Goal: Task Accomplishment & Management: Use online tool/utility

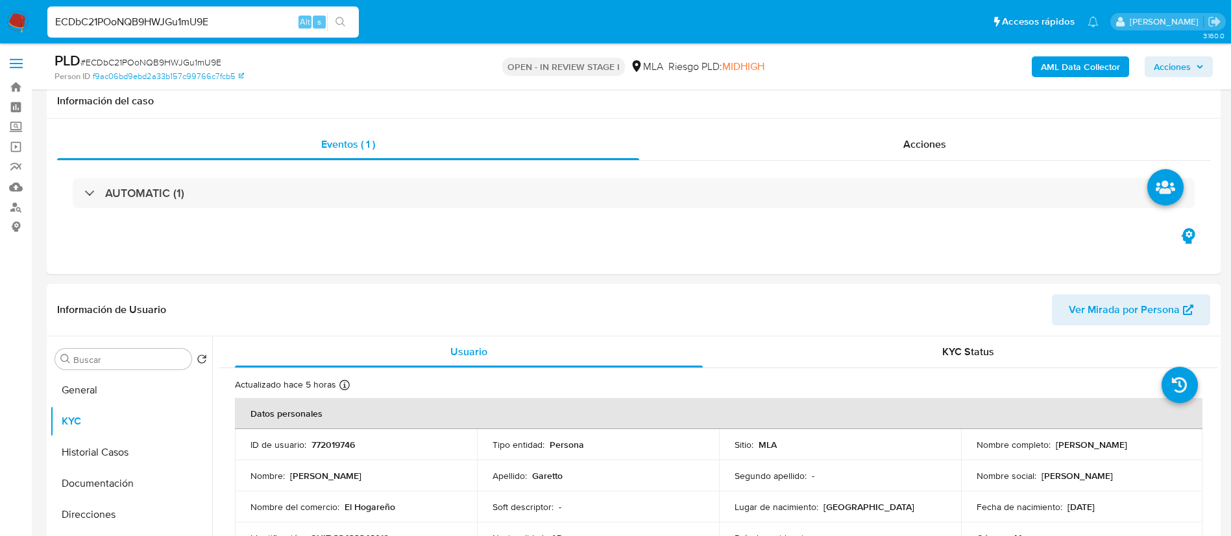
select select "10"
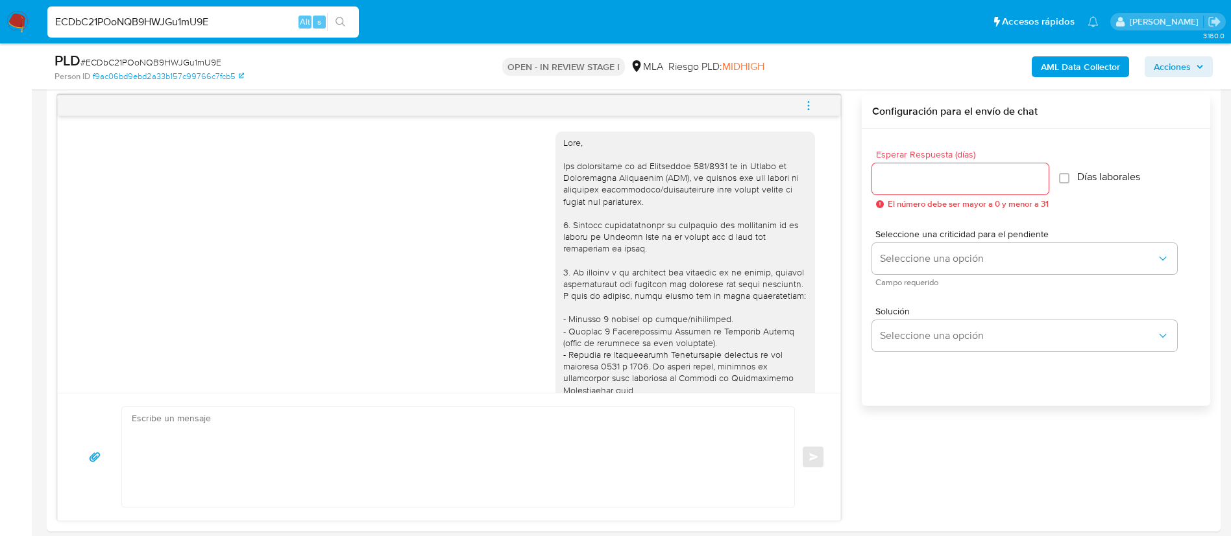
scroll to position [554, 0]
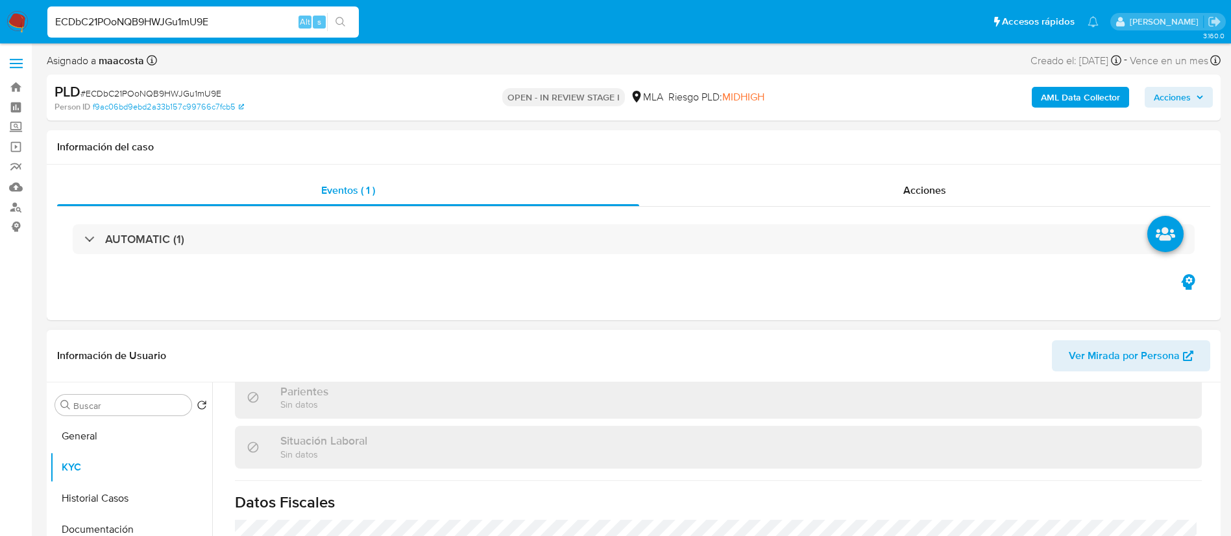
scroll to position [0, 0]
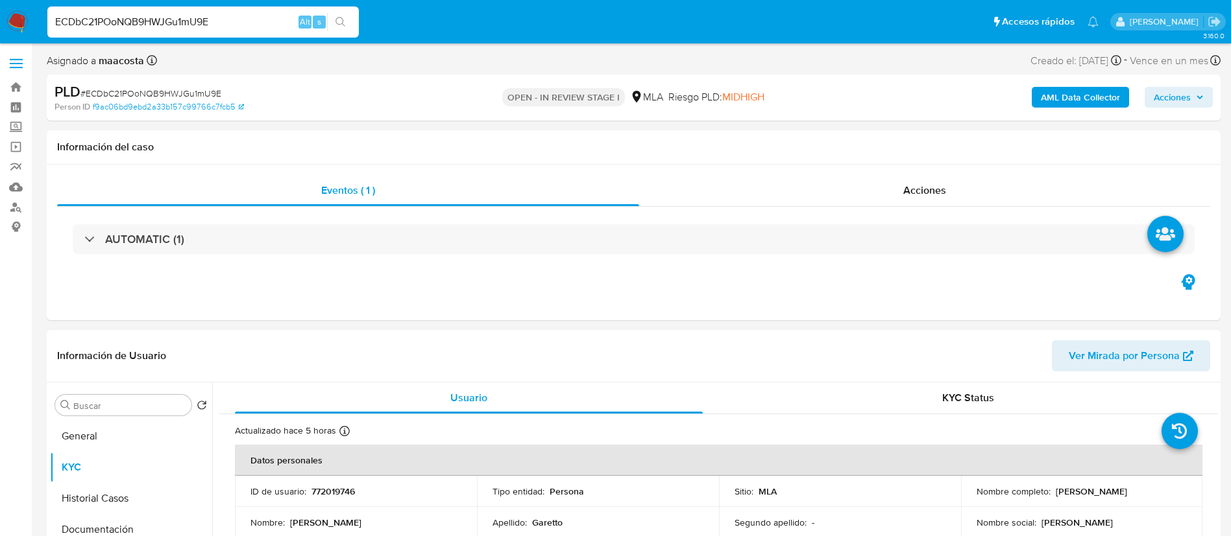
click at [330, 492] on p "772019746" at bounding box center [332, 492] width 43 height 12
copy p "772019746"
click at [233, 21] on input "ECDbC21POoNQB9HWJGu1mU9E" at bounding box center [202, 22] width 311 height 17
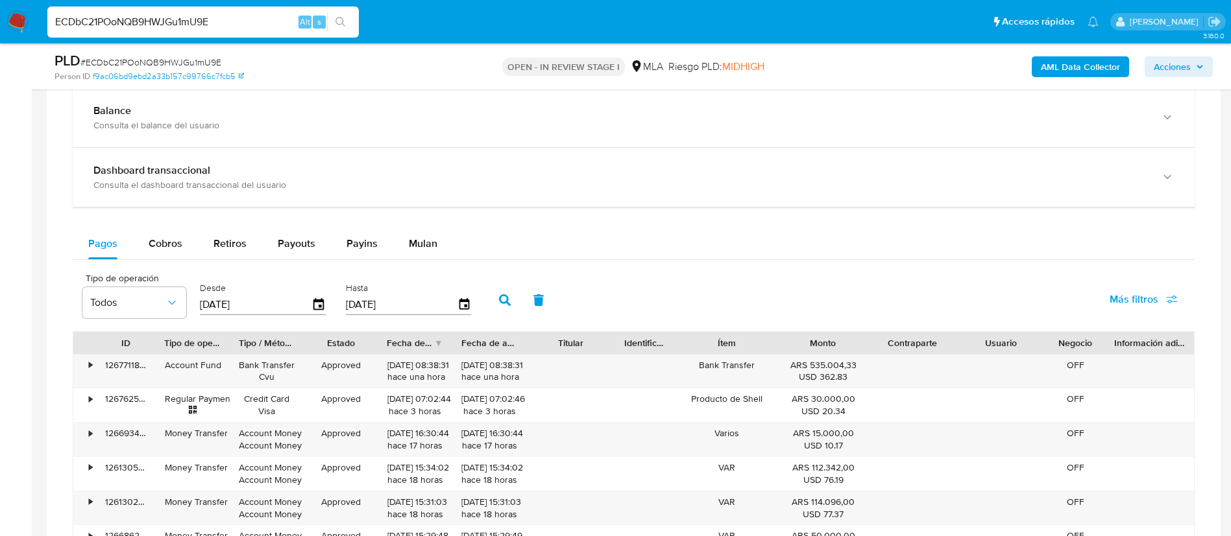
scroll to position [1195, 0]
click at [426, 240] on span "Mulan" at bounding box center [423, 241] width 29 height 15
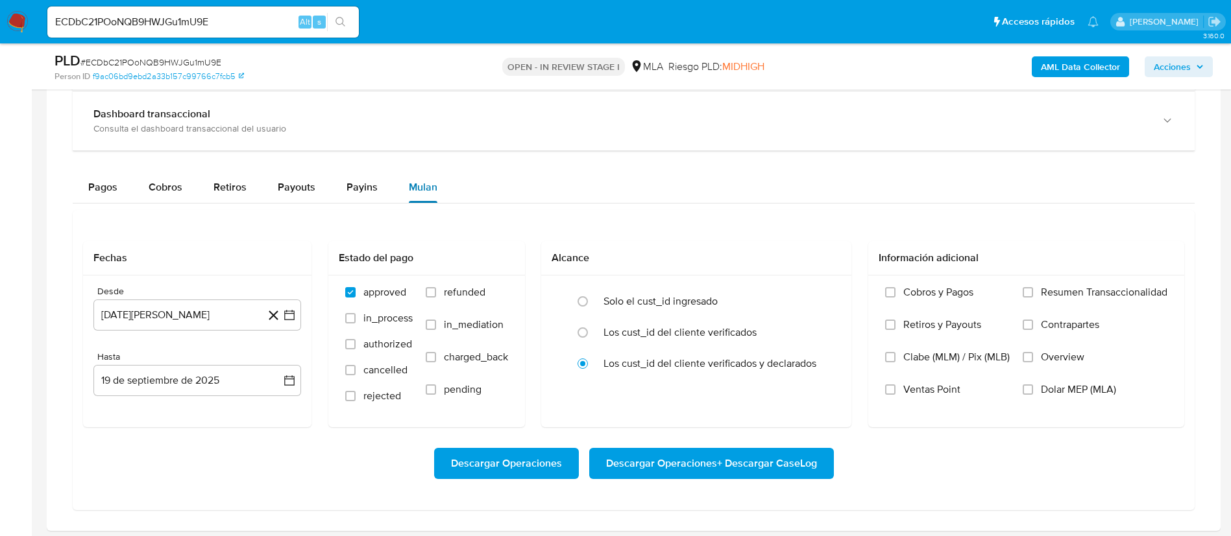
scroll to position [1258, 0]
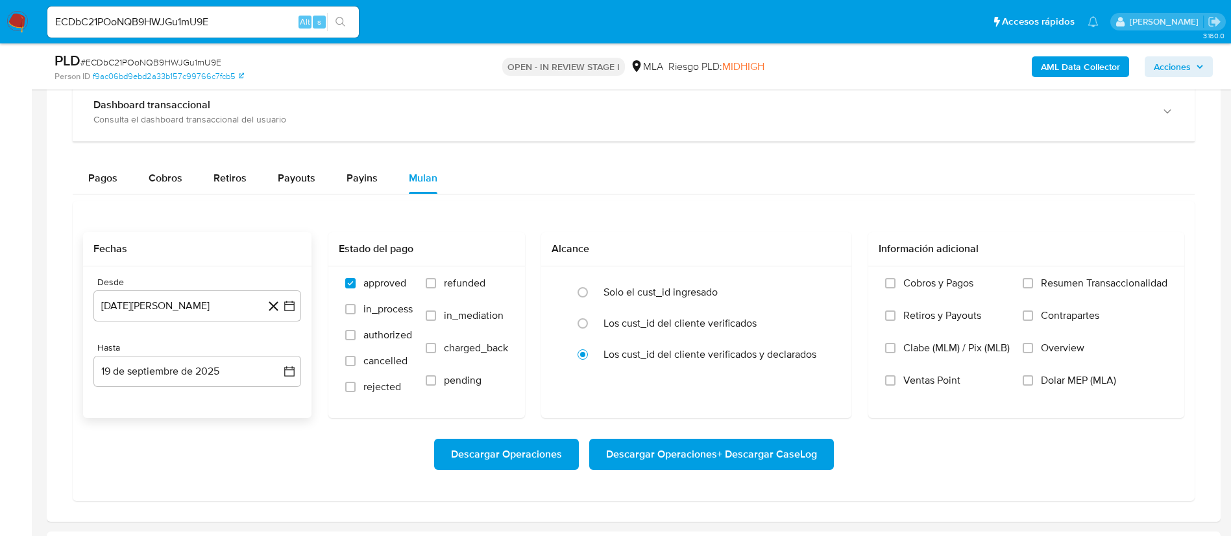
click at [280, 304] on icon at bounding box center [273, 306] width 16 height 16
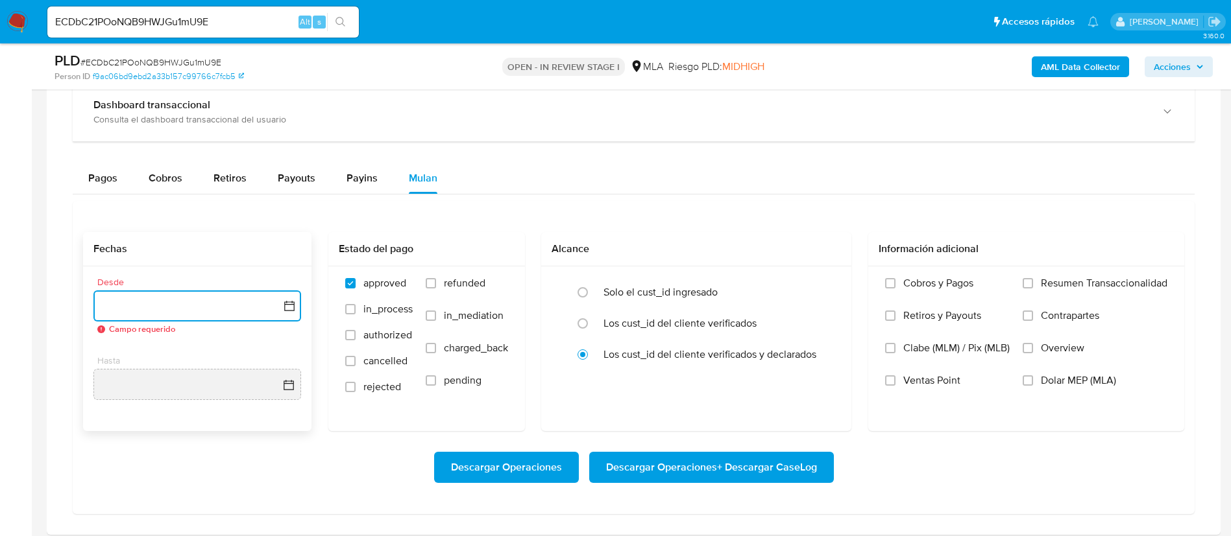
click at [283, 305] on icon "button" at bounding box center [289, 306] width 13 height 13
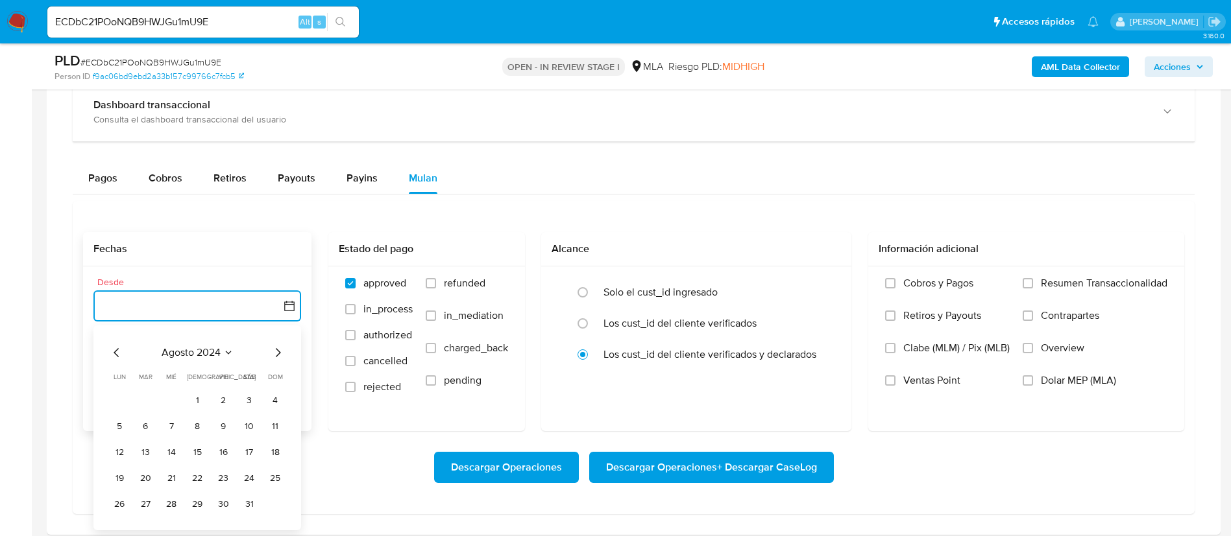
click at [205, 356] on span "agosto 2024" at bounding box center [191, 352] width 59 height 13
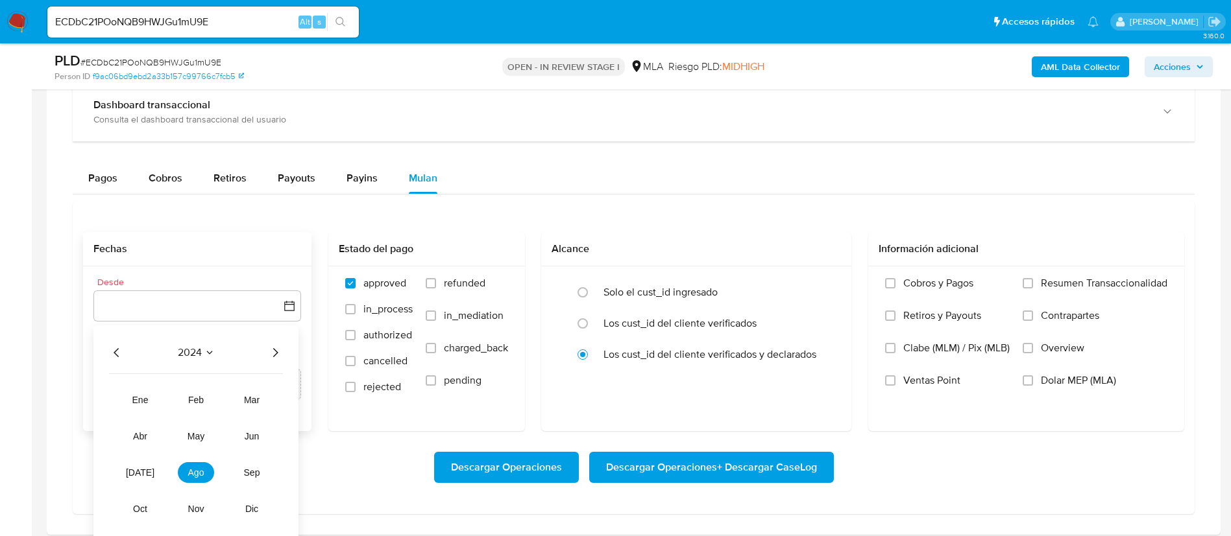
click at [272, 349] on icon "Año siguiente" at bounding box center [275, 353] width 16 height 16
click at [145, 440] on span "abr" at bounding box center [140, 436] width 14 height 10
click at [147, 397] on button "1" at bounding box center [145, 401] width 21 height 21
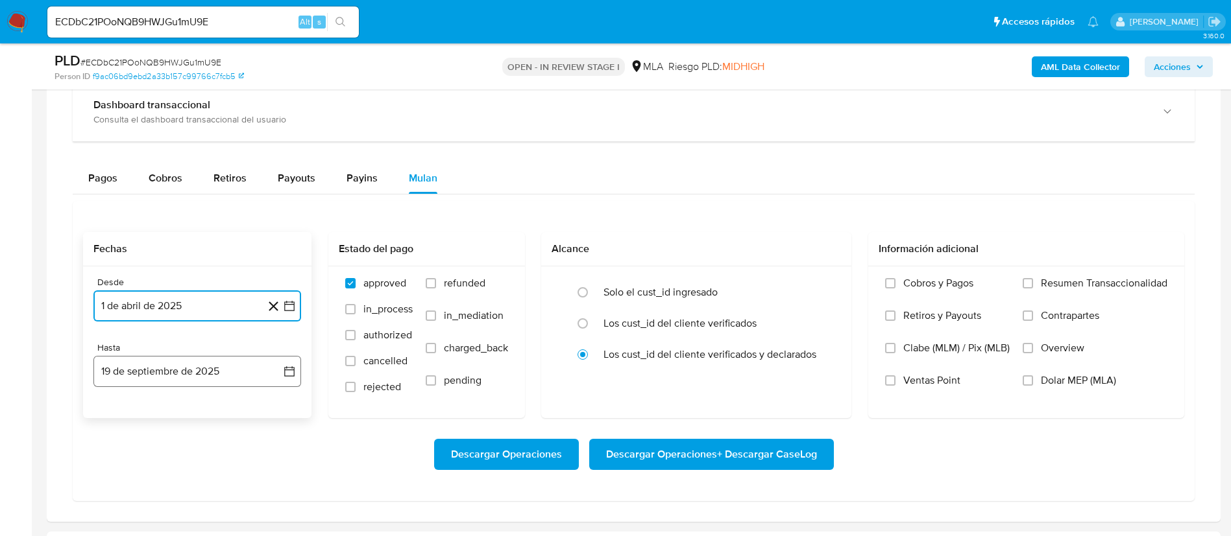
click at [293, 370] on icon "button" at bounding box center [289, 372] width 10 height 10
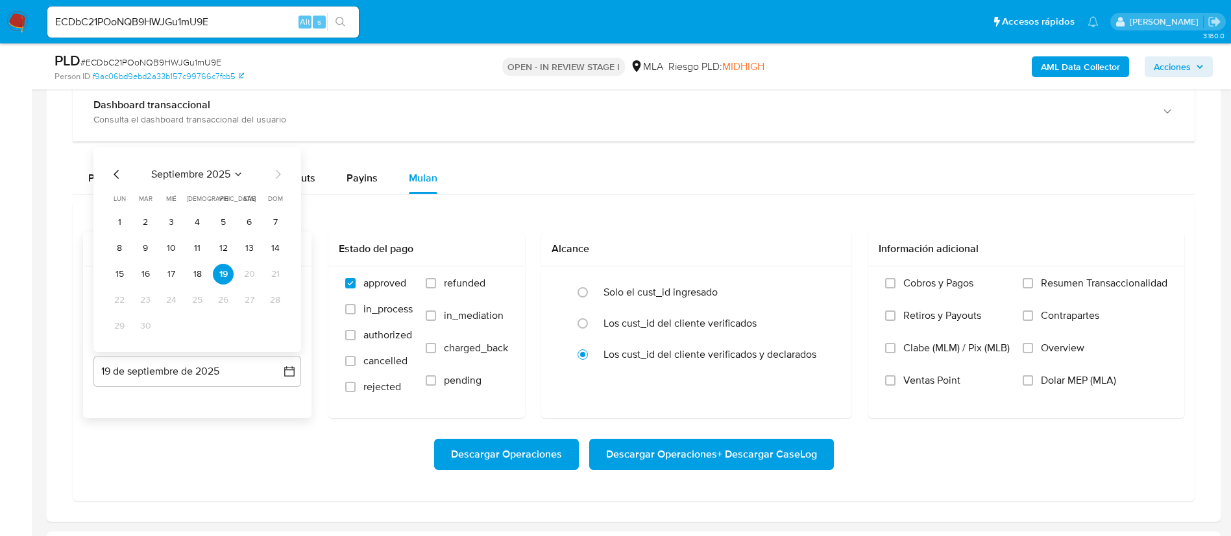
click at [117, 172] on icon "Mes anterior" at bounding box center [116, 173] width 5 height 9
click at [280, 327] on button "31" at bounding box center [275, 326] width 21 height 21
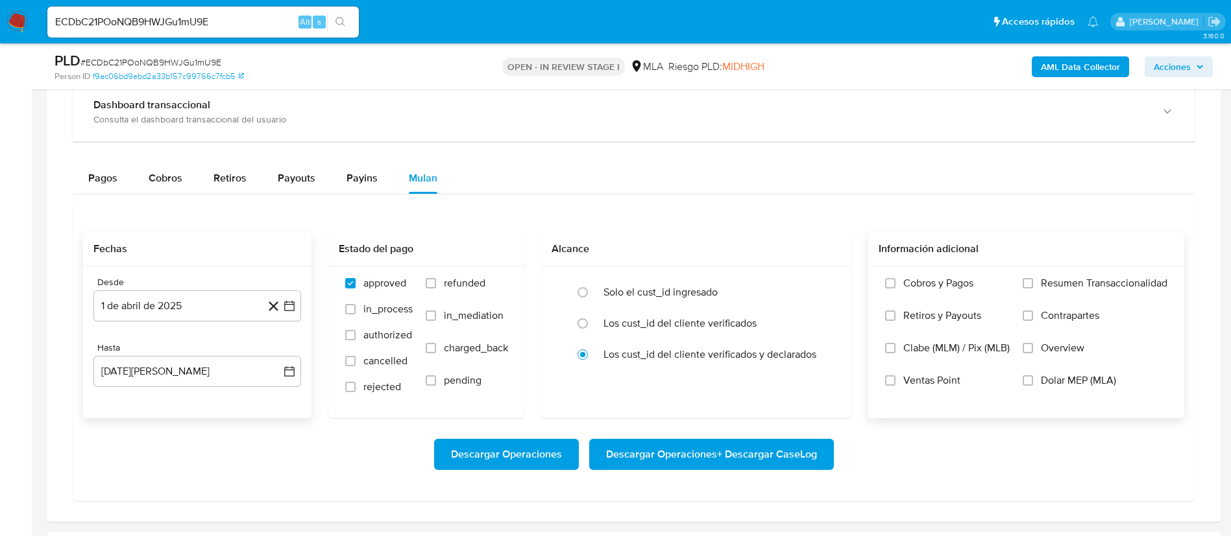
click at [1037, 376] on label "Dolar MEP (MLA)" at bounding box center [1094, 390] width 145 height 32
click at [1033, 376] on input "Dolar MEP (MLA)" at bounding box center [1027, 381] width 10 height 10
click at [721, 456] on span "Descargar Operaciones + Descargar CaseLog" at bounding box center [711, 454] width 211 height 29
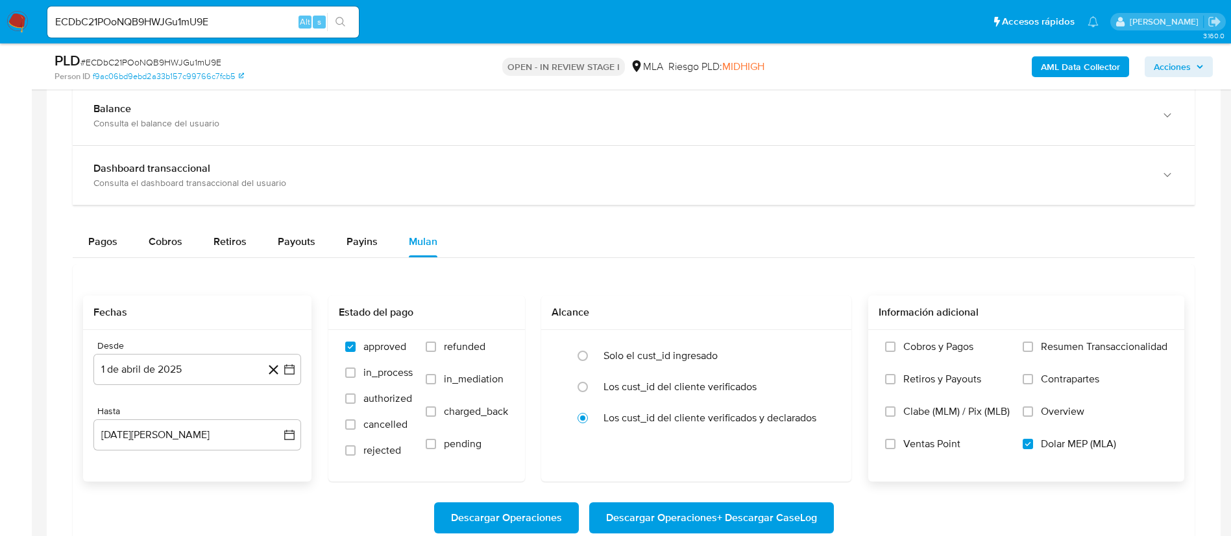
scroll to position [1192, 0]
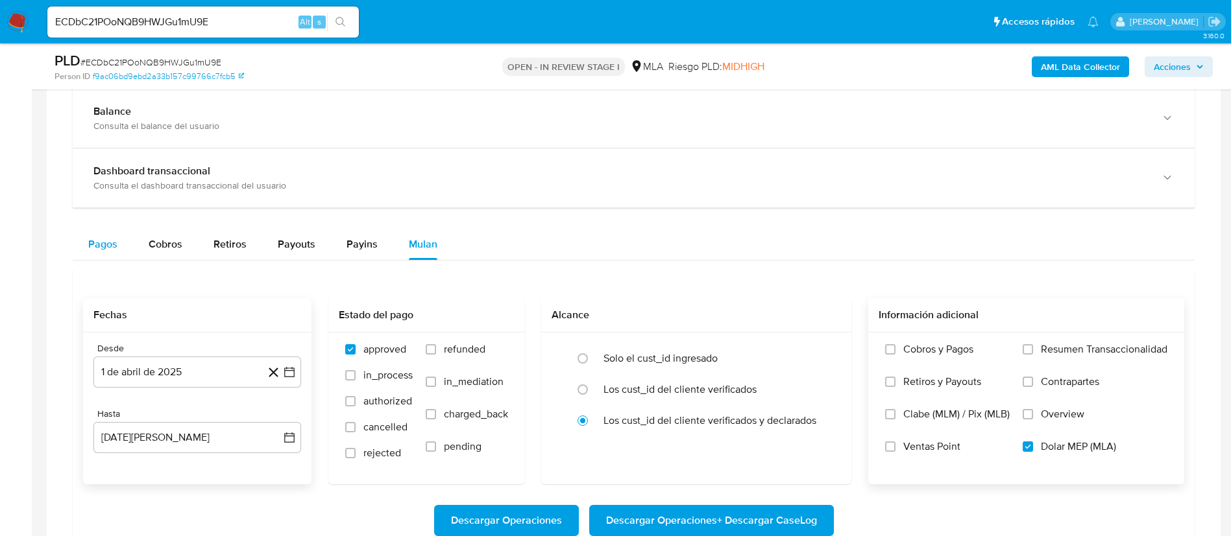
click at [103, 249] on span "Pagos" at bounding box center [102, 244] width 29 height 15
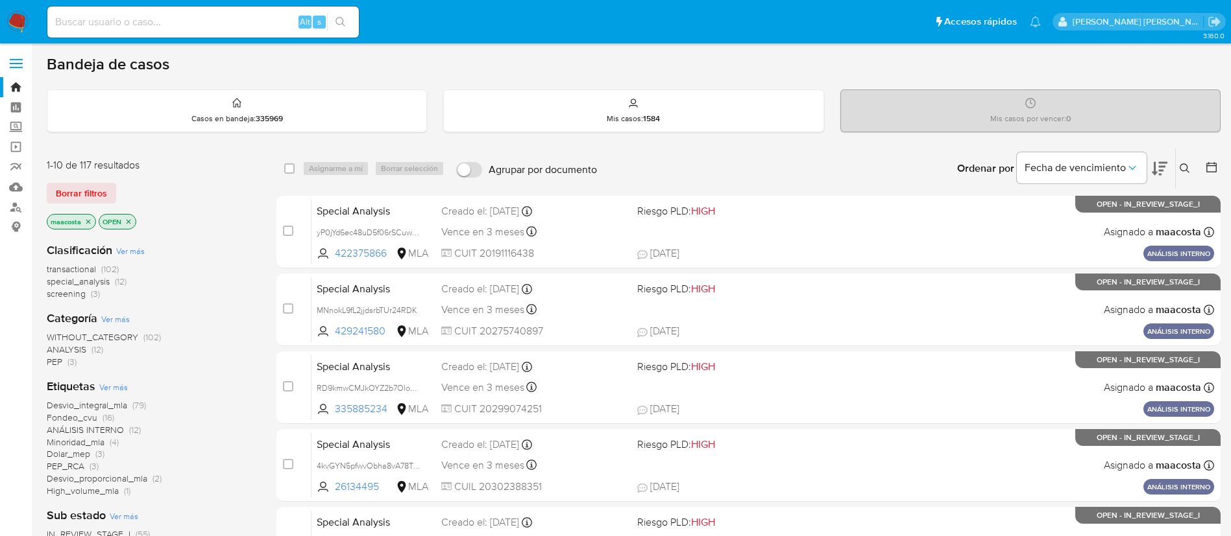
click at [233, 21] on input at bounding box center [202, 22] width 311 height 17
paste input "CUMnb5D9n6uIuBgCUJEwyitc"
type input "CUMnb5D9n6uIuBgCUJEwyitc"
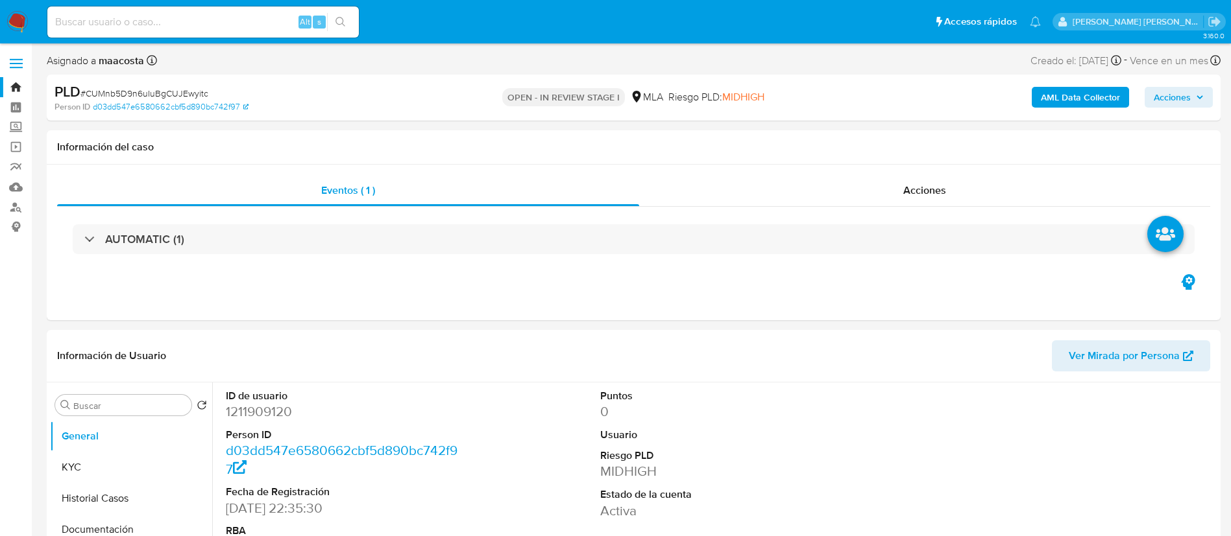
select select "10"
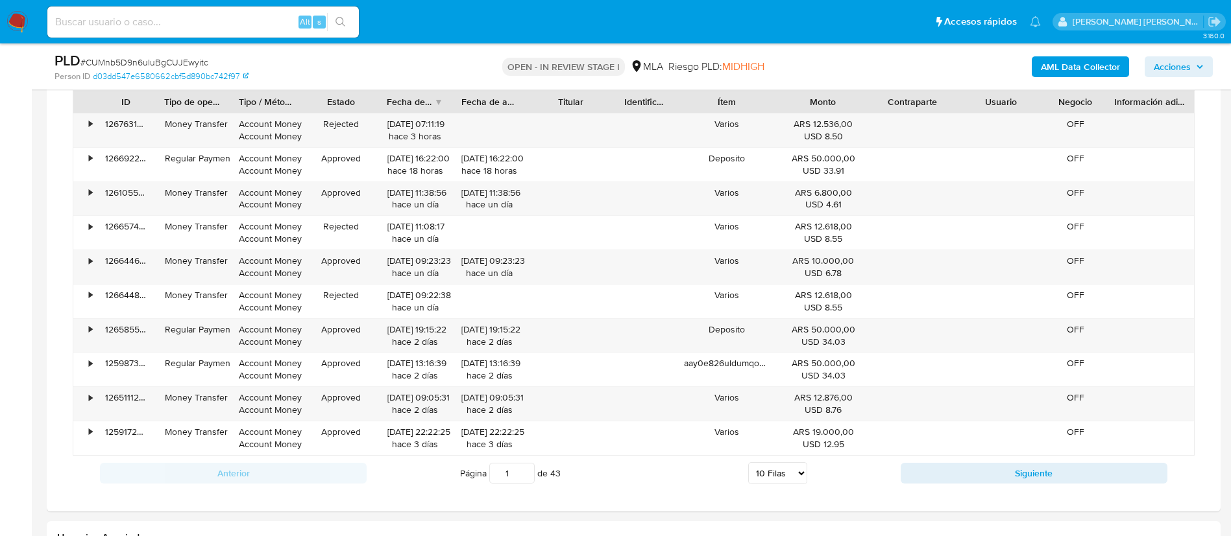
scroll to position [1053, 0]
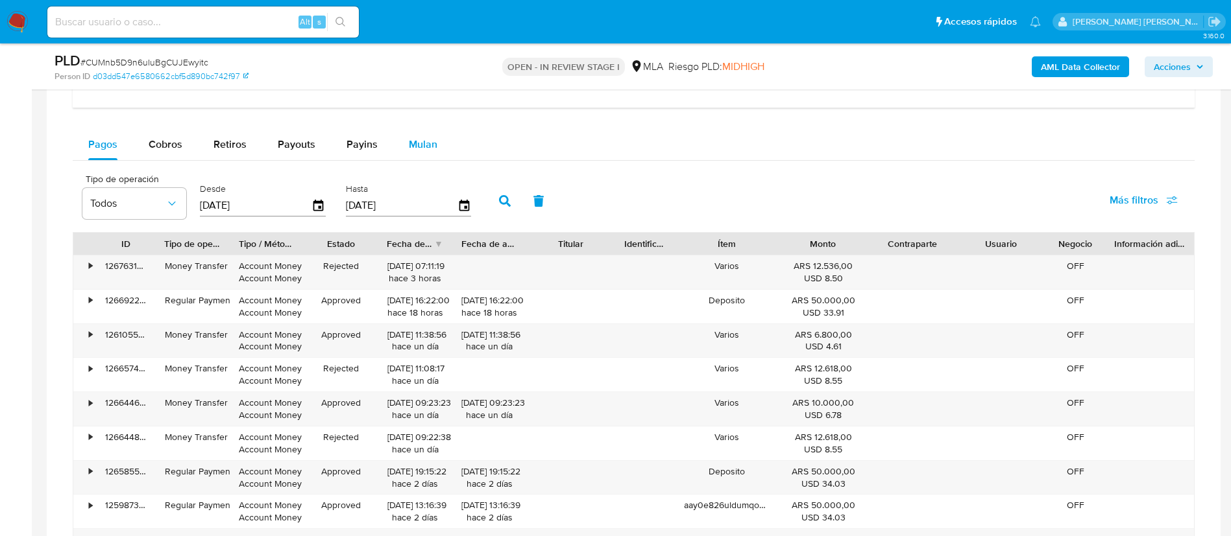
click at [433, 145] on span "Mulan" at bounding box center [423, 144] width 29 height 15
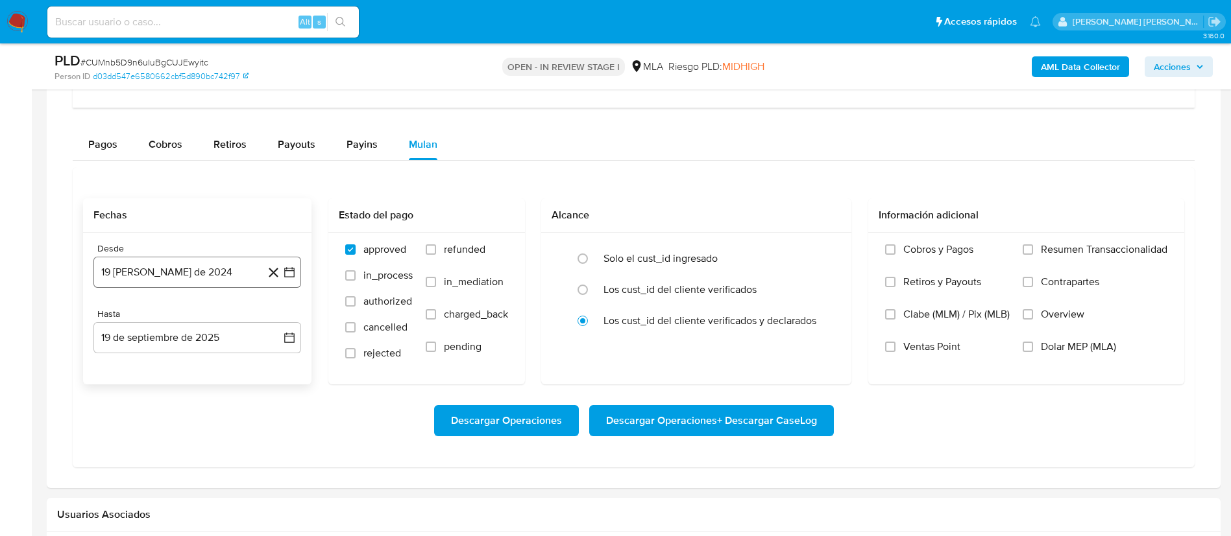
click at [291, 272] on icon "button" at bounding box center [289, 272] width 13 height 13
click at [280, 317] on icon "Mes siguiente" at bounding box center [278, 319] width 16 height 16
click at [237, 324] on button "septiembre 2024" at bounding box center [197, 319] width 92 height 13
click at [273, 318] on icon "Año siguiente" at bounding box center [275, 319] width 16 height 16
click at [145, 407] on span "abr" at bounding box center [140, 403] width 14 height 10
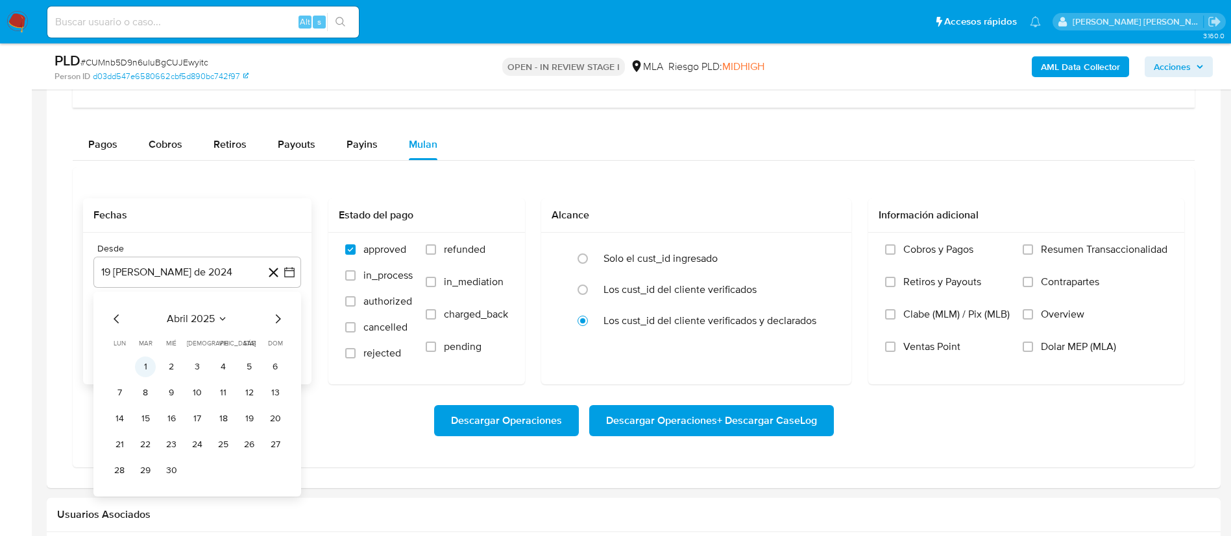
click at [138, 365] on button "1" at bounding box center [145, 367] width 21 height 21
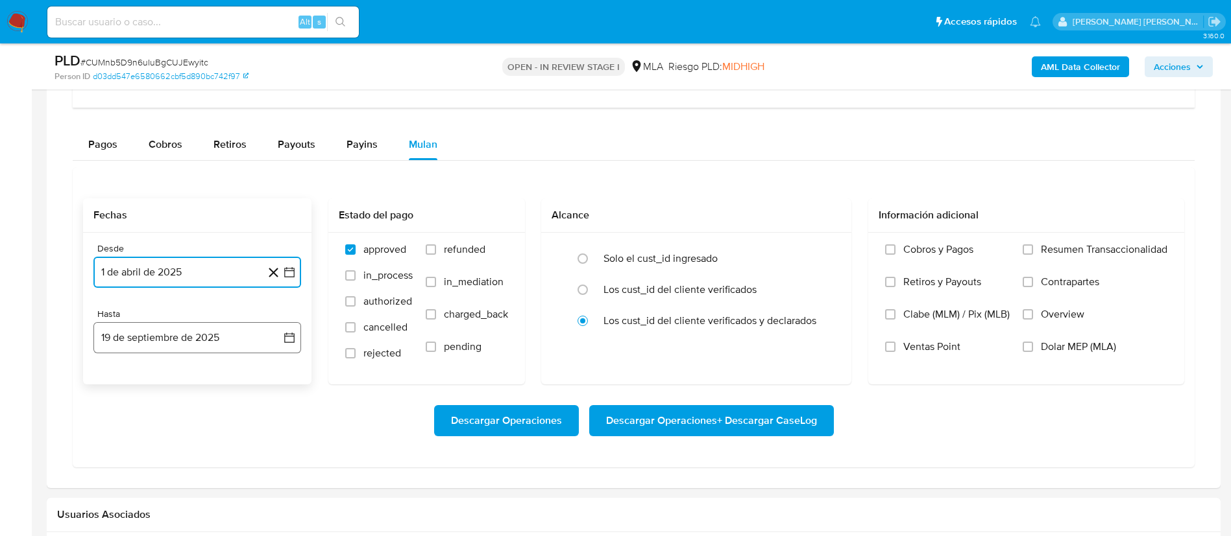
click at [248, 343] on button "19 de septiembre de 2025" at bounding box center [197, 337] width 208 height 31
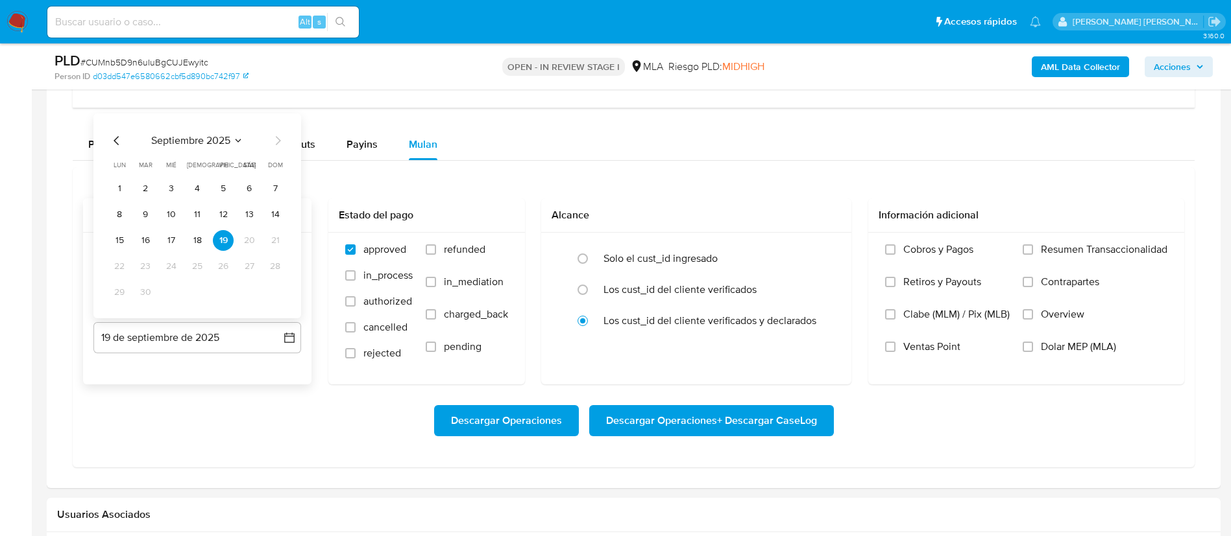
click at [114, 139] on icon "Mes anterior" at bounding box center [117, 141] width 16 height 16
click at [276, 291] on button "31" at bounding box center [275, 292] width 21 height 21
click at [1048, 344] on span "Dolar MEP (MLA)" at bounding box center [1077, 347] width 75 height 13
click at [1033, 344] on input "Dolar MEP (MLA)" at bounding box center [1027, 347] width 10 height 10
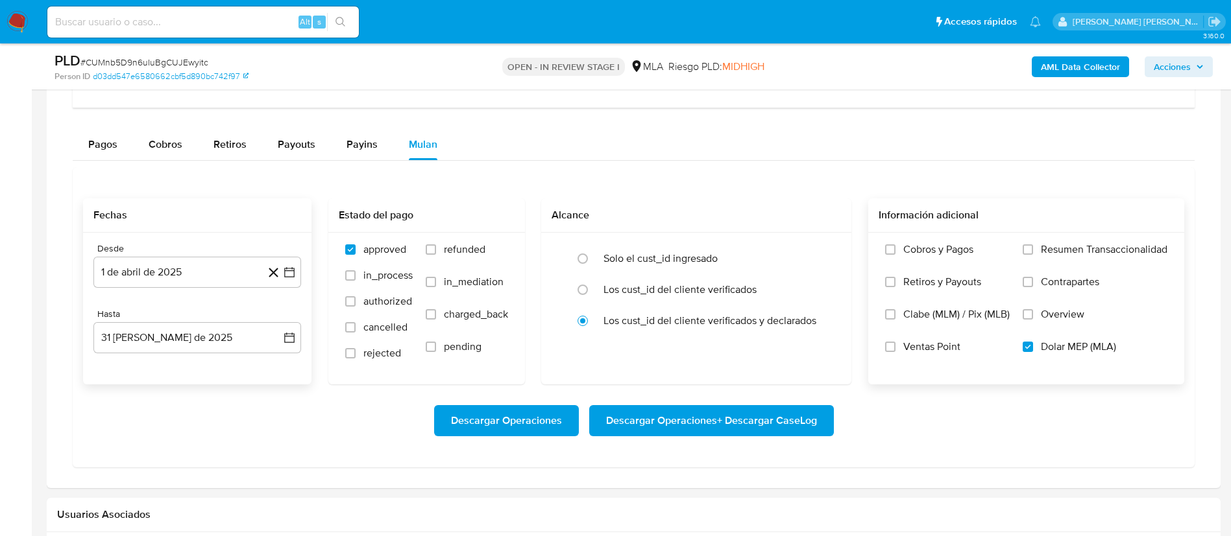
click at [760, 427] on span "Descargar Operaciones + Descargar CaseLog" at bounding box center [711, 421] width 211 height 29
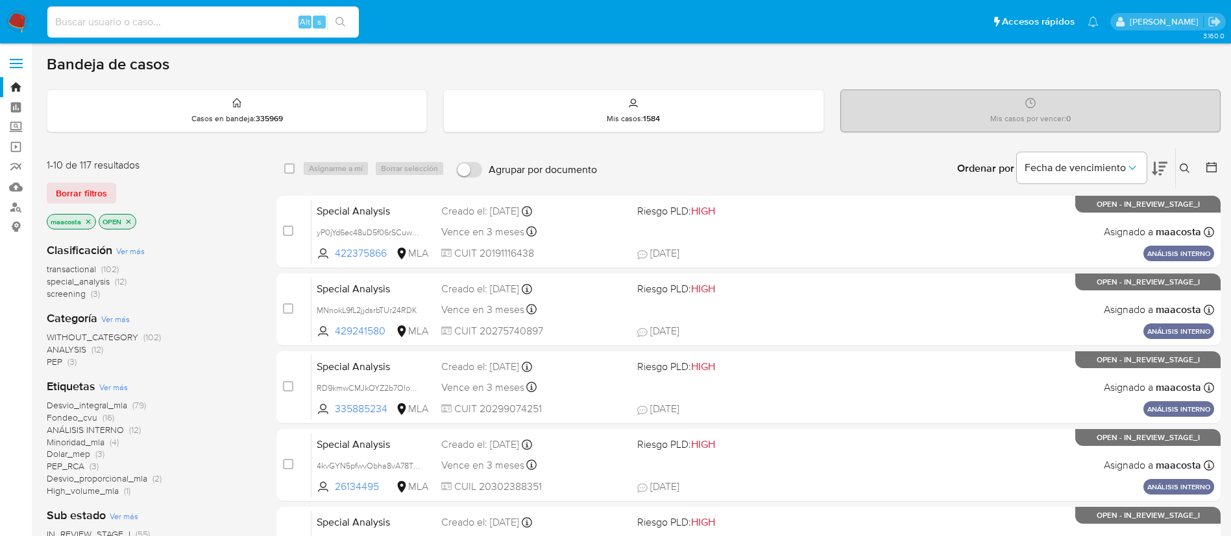
click at [233, 21] on input at bounding box center [202, 22] width 311 height 17
paste input "IiOwXEYVWT7642nFrBCgbRSV"
type input "IiOwXEYVWT7642nFrBCgbRSV"
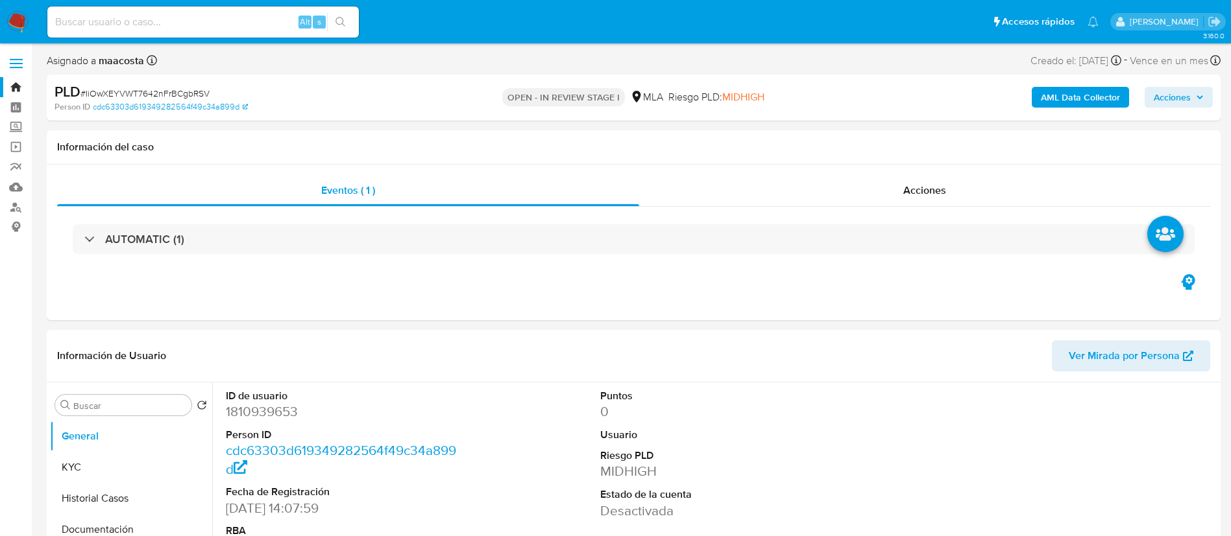
select select "10"
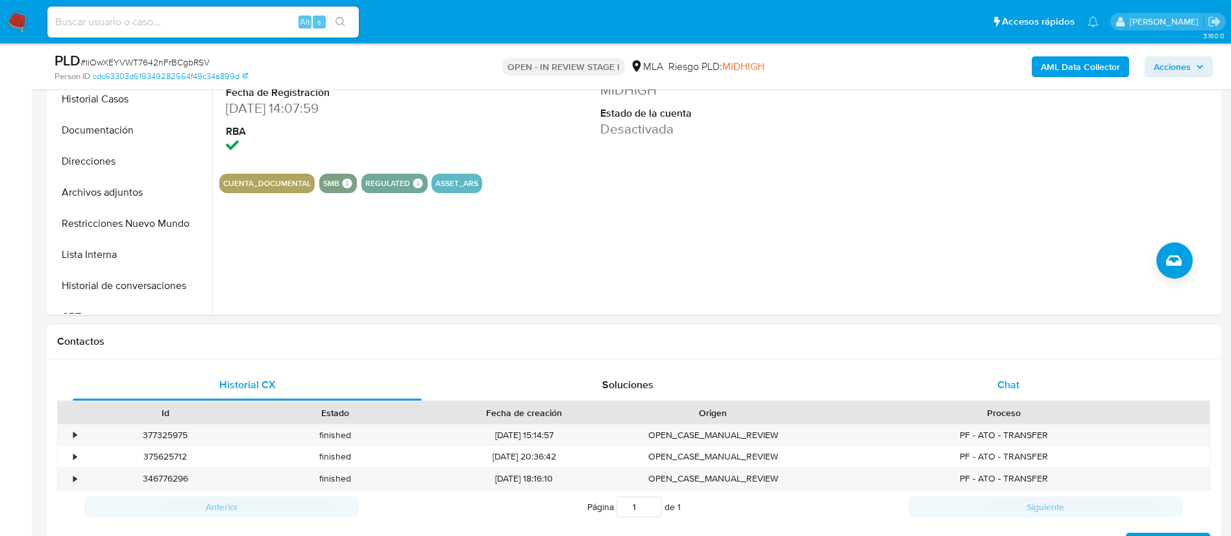
click at [994, 382] on div "Chat" at bounding box center [1008, 385] width 349 height 31
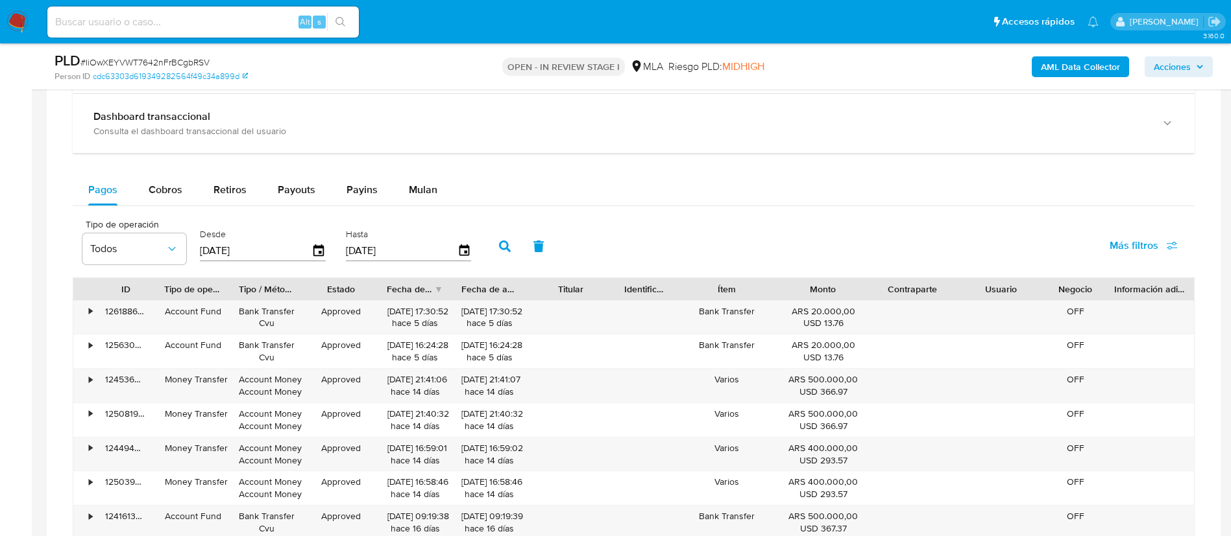
scroll to position [1237, 0]
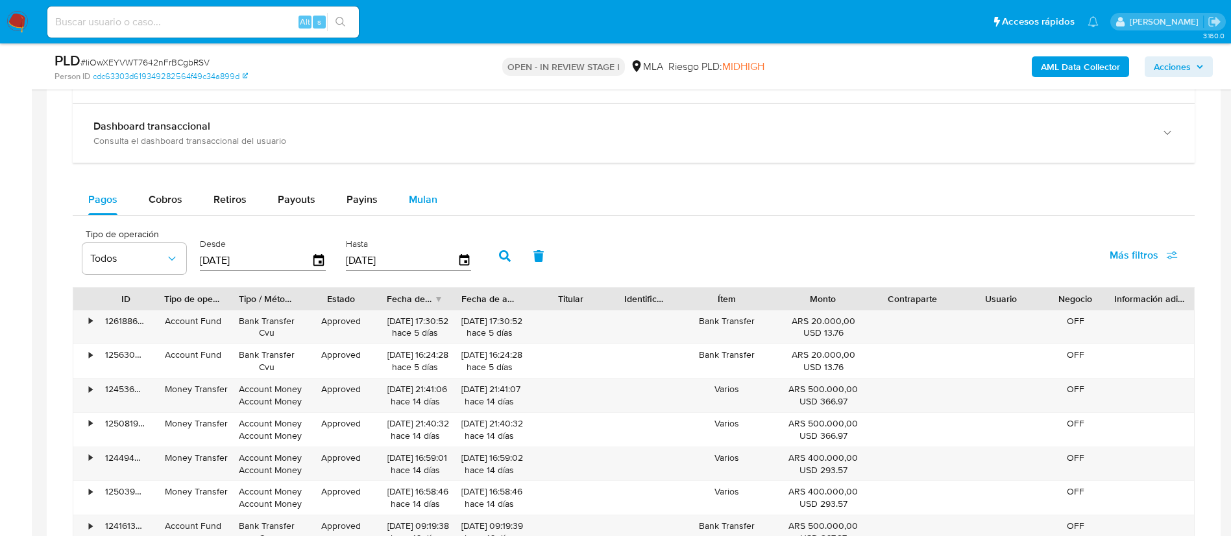
click at [411, 206] on span "Mulan" at bounding box center [423, 199] width 29 height 15
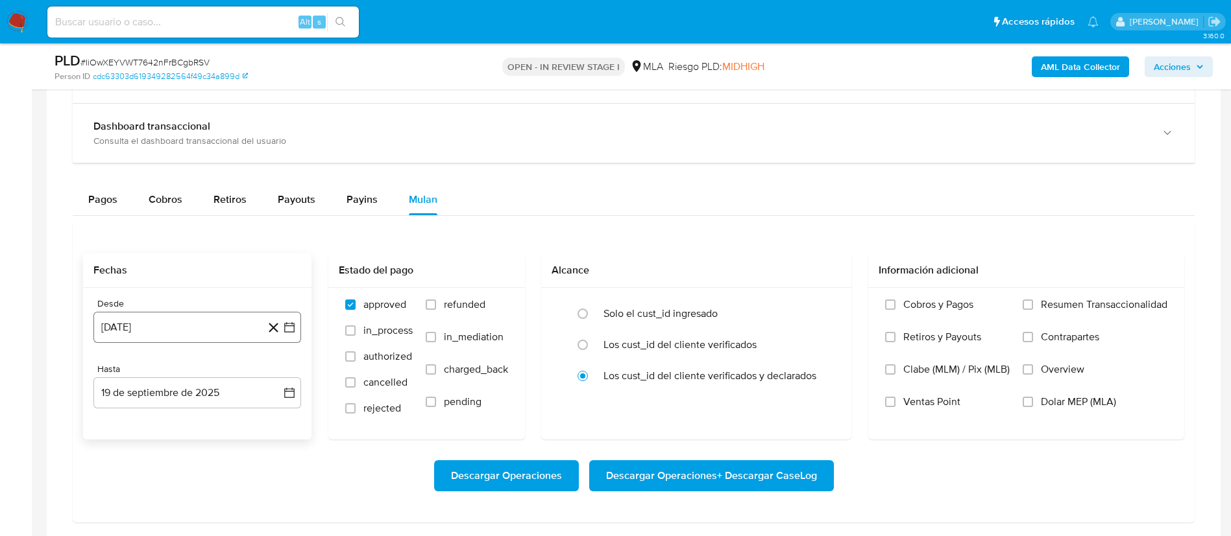
click at [283, 322] on icon "button" at bounding box center [289, 327] width 13 height 13
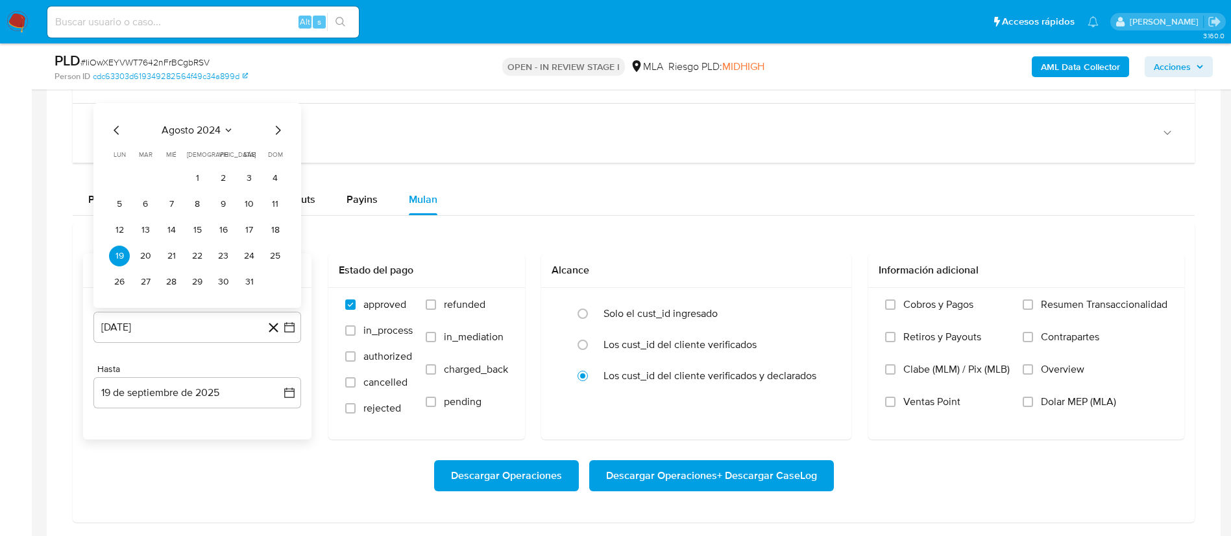
click at [199, 130] on span "agosto 2024" at bounding box center [191, 130] width 59 height 13
click at [272, 115] on icon "Año siguiente" at bounding box center [275, 116] width 16 height 16
click at [136, 200] on span "abr" at bounding box center [140, 199] width 14 height 10
click at [141, 178] on button "1" at bounding box center [145, 178] width 21 height 21
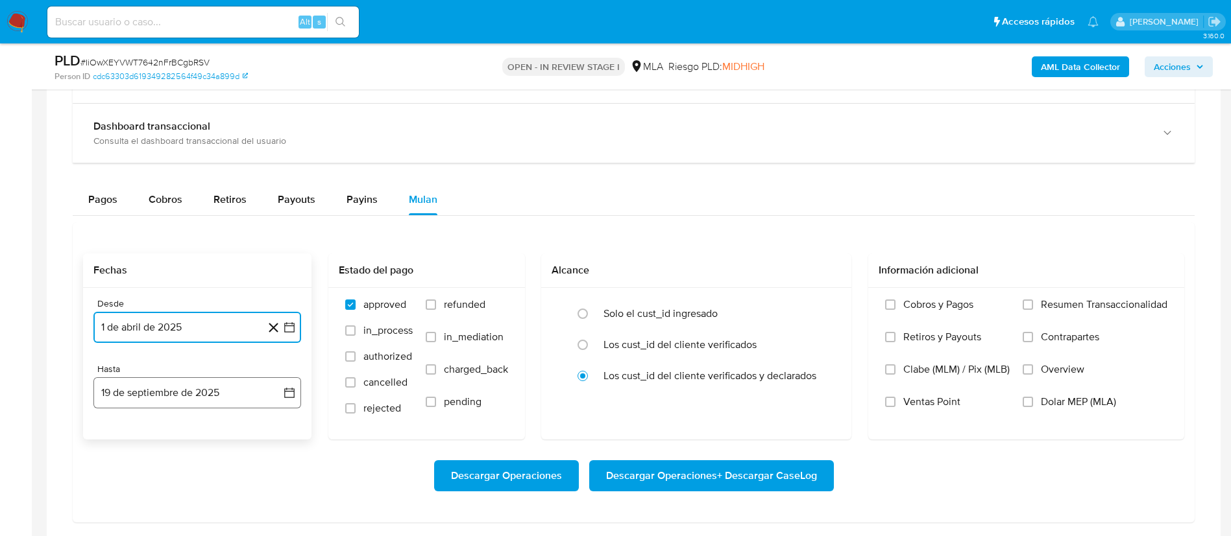
click at [267, 398] on button "19 de septiembre de 2025" at bounding box center [197, 393] width 208 height 31
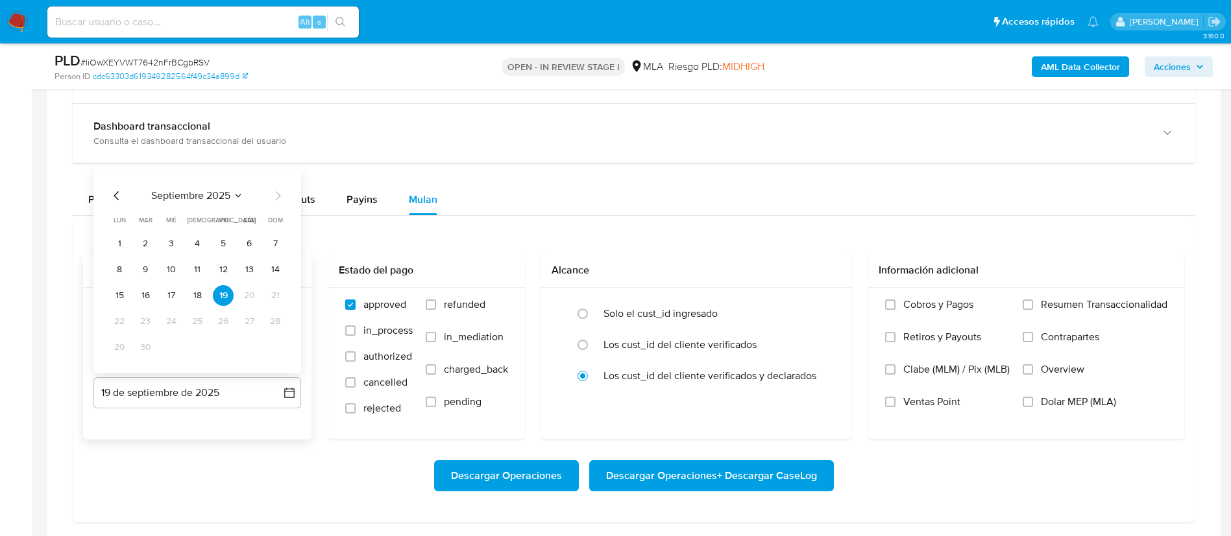
click at [117, 196] on icon "Mes anterior" at bounding box center [117, 196] width 16 height 16
click at [274, 346] on button "31" at bounding box center [275, 347] width 21 height 21
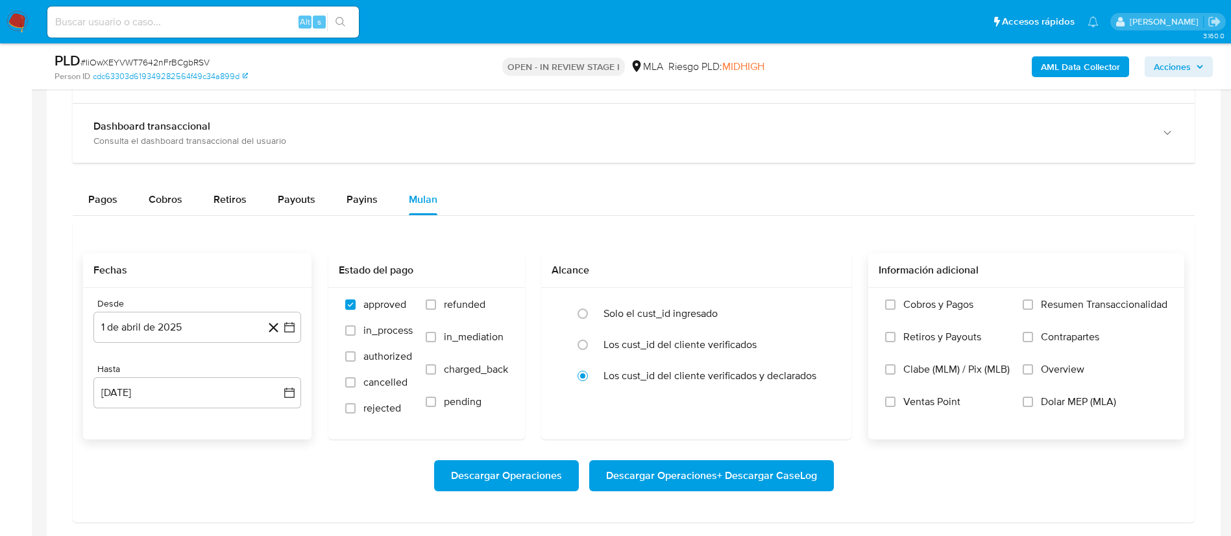
click at [1059, 403] on span "Dolar MEP (MLA)" at bounding box center [1077, 402] width 75 height 13
click at [1033, 403] on input "Dolar MEP (MLA)" at bounding box center [1027, 402] width 10 height 10
click at [724, 475] on span "Descargar Operaciones + Descargar CaseLog" at bounding box center [711, 476] width 211 height 29
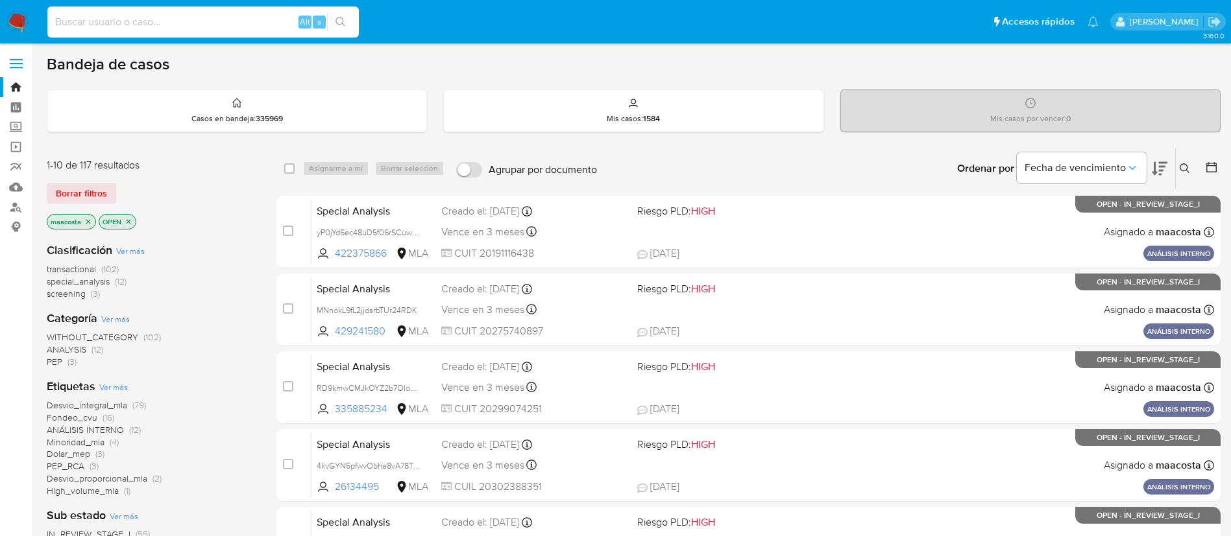
click at [233, 21] on input at bounding box center [202, 22] width 311 height 17
paste input "HL7lJgr9uJcviQWUVujllgKO"
type input "HL7lJgr9uJcviQWUVujllgKO"
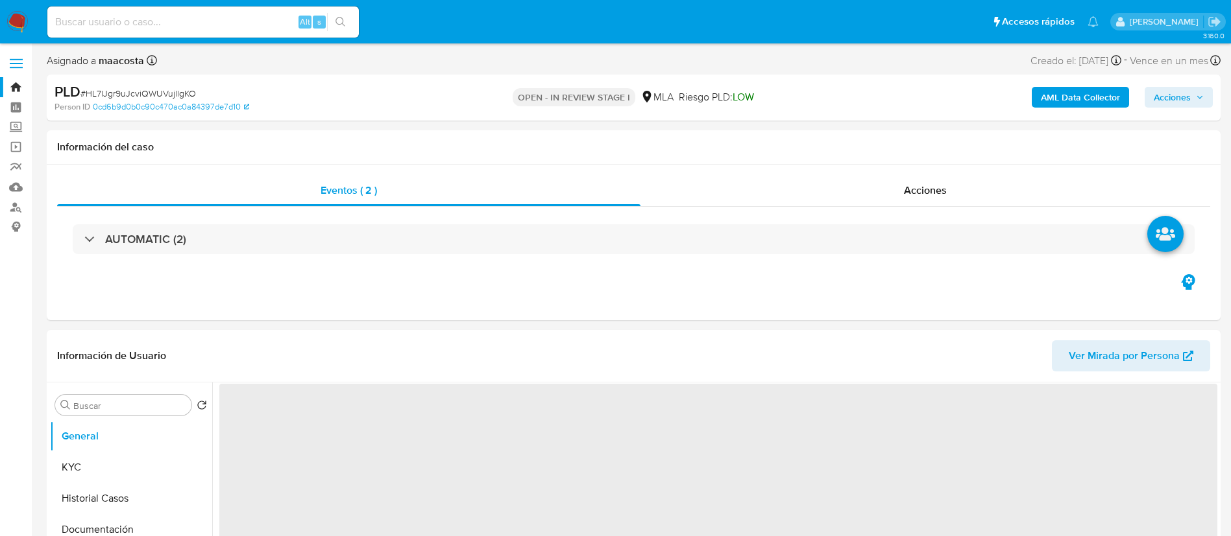
select select "10"
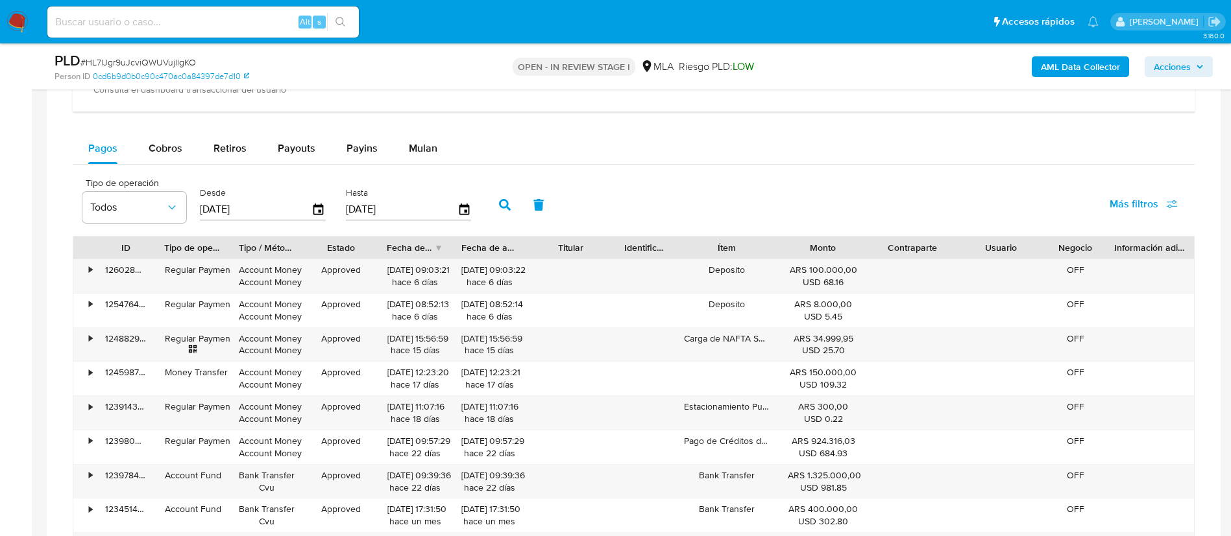
scroll to position [1070, 0]
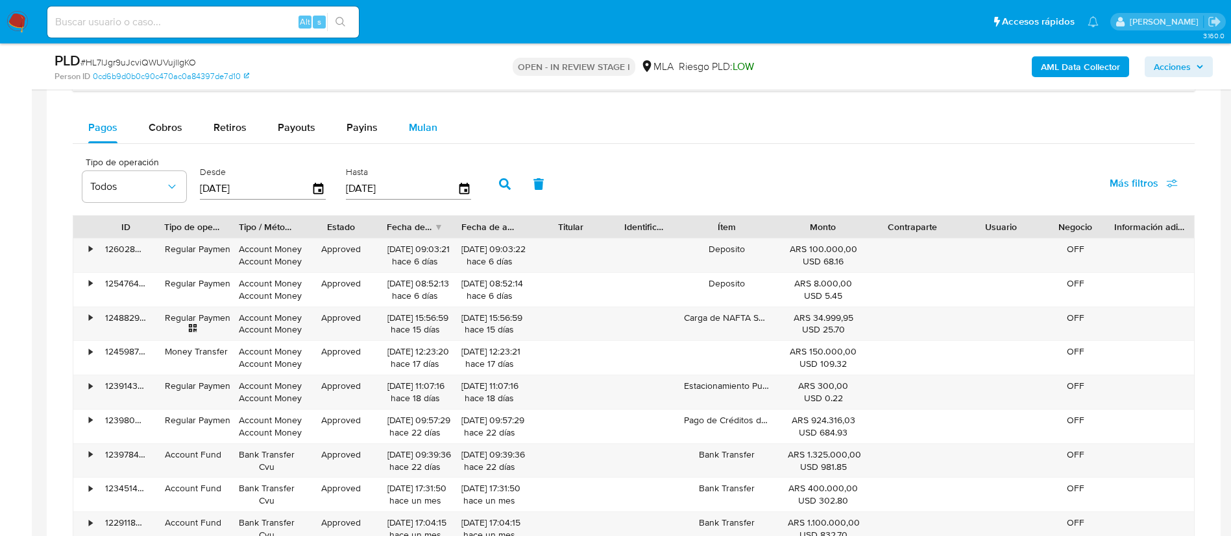
click at [423, 130] on span "Mulan" at bounding box center [423, 127] width 29 height 15
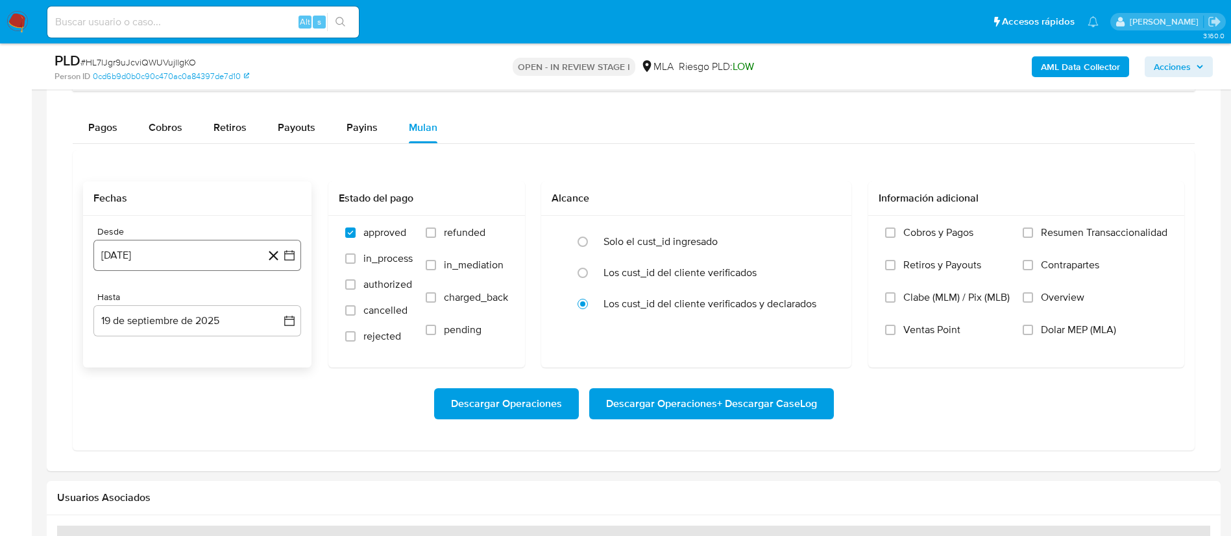
click at [285, 258] on icon "button" at bounding box center [289, 255] width 13 height 13
click at [277, 304] on icon "Mes siguiente" at bounding box center [278, 302] width 16 height 16
click at [226, 309] on div "septiembre 2024" at bounding box center [197, 302] width 176 height 16
click at [226, 302] on span "septiembre 2024" at bounding box center [190, 302] width 79 height 13
click at [271, 298] on icon "Año siguiente" at bounding box center [275, 302] width 16 height 16
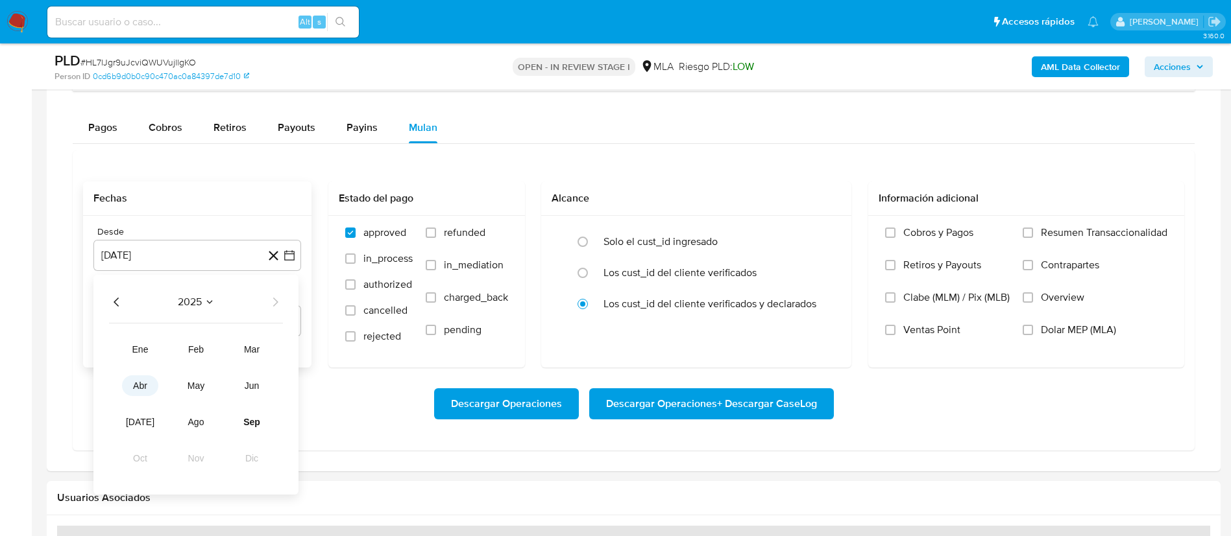
click at [145, 385] on span "abr" at bounding box center [140, 386] width 14 height 10
click at [145, 352] on button "1" at bounding box center [145, 350] width 21 height 21
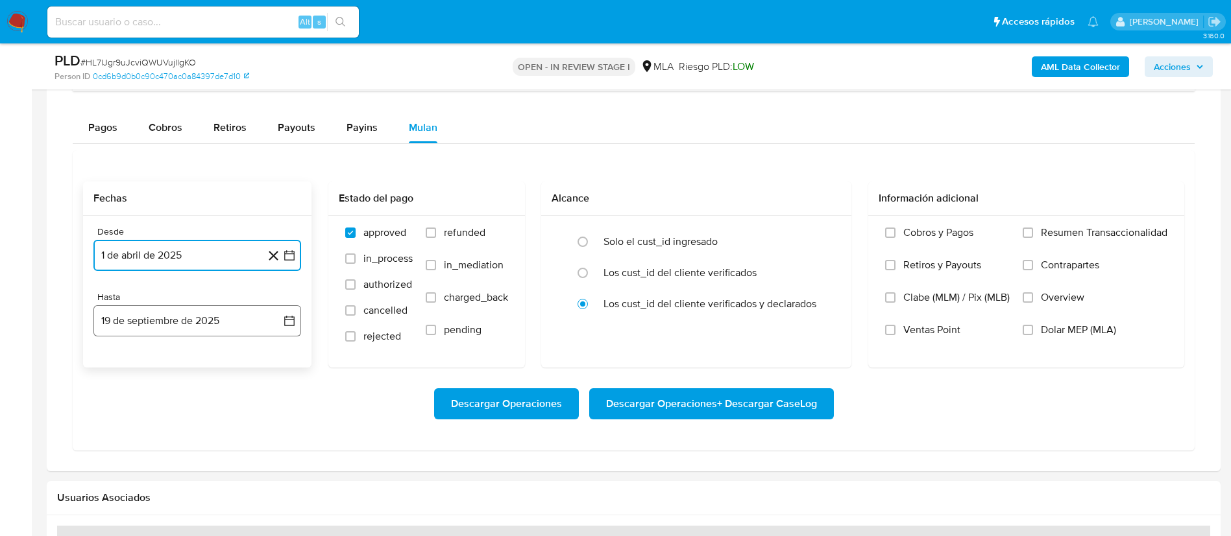
click at [237, 323] on button "19 de septiembre de 2025" at bounding box center [197, 321] width 208 height 31
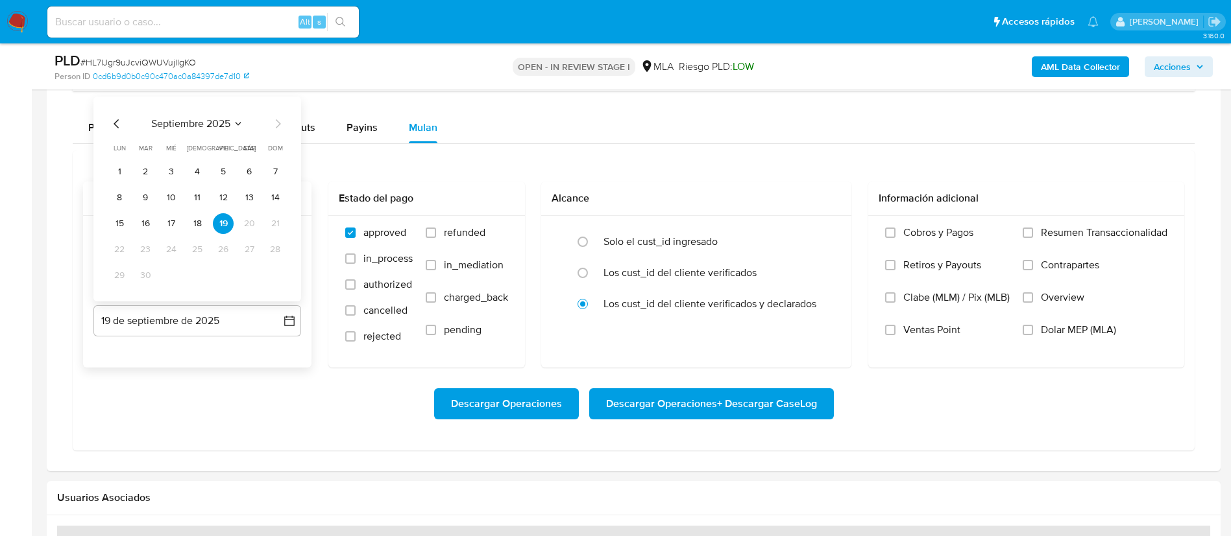
click at [119, 122] on icon "Mes anterior" at bounding box center [117, 124] width 16 height 16
click at [272, 272] on button "31" at bounding box center [275, 275] width 21 height 21
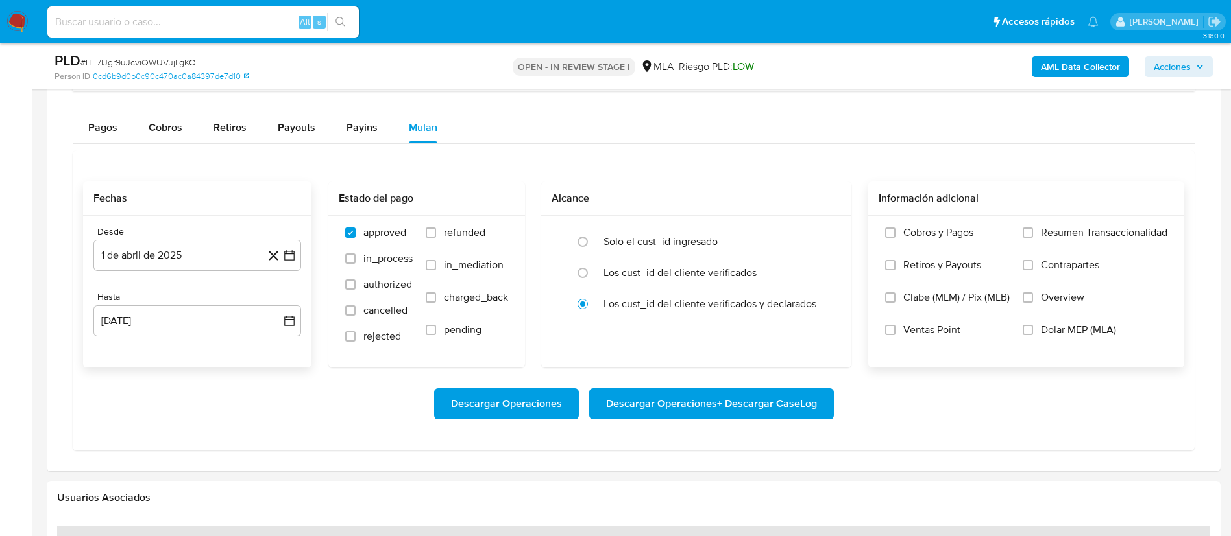
click at [1074, 326] on span "Dolar MEP (MLA)" at bounding box center [1077, 330] width 75 height 13
click at [1033, 326] on input "Dolar MEP (MLA)" at bounding box center [1027, 330] width 10 height 10
click at [778, 400] on span "Descargar Operaciones + Descargar CaseLog" at bounding box center [711, 404] width 211 height 29
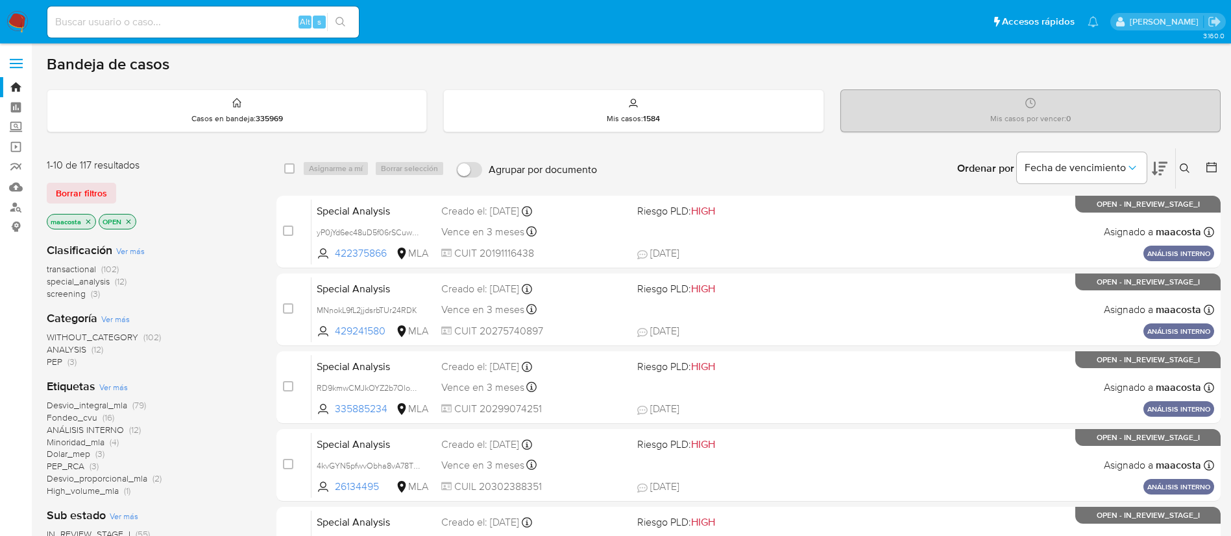
click at [233, 21] on input at bounding box center [202, 22] width 311 height 17
paste input "AoIcRh2krMJk4qzA0xcnHXo3"
type input "AoIcRh2krMJk4qzA0xcnHXo3"
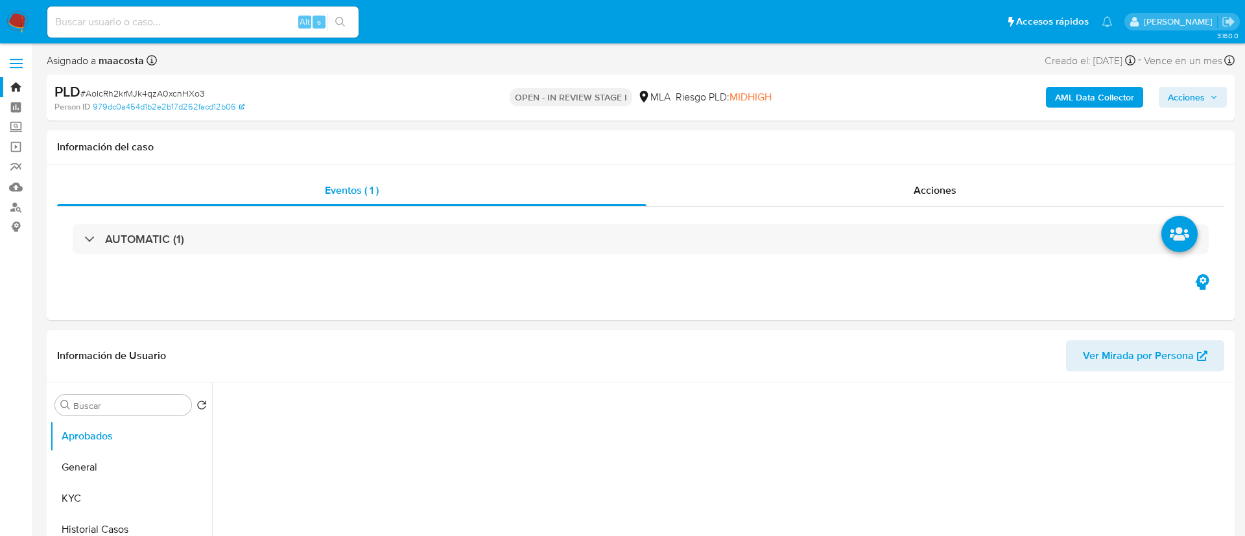
select select "10"
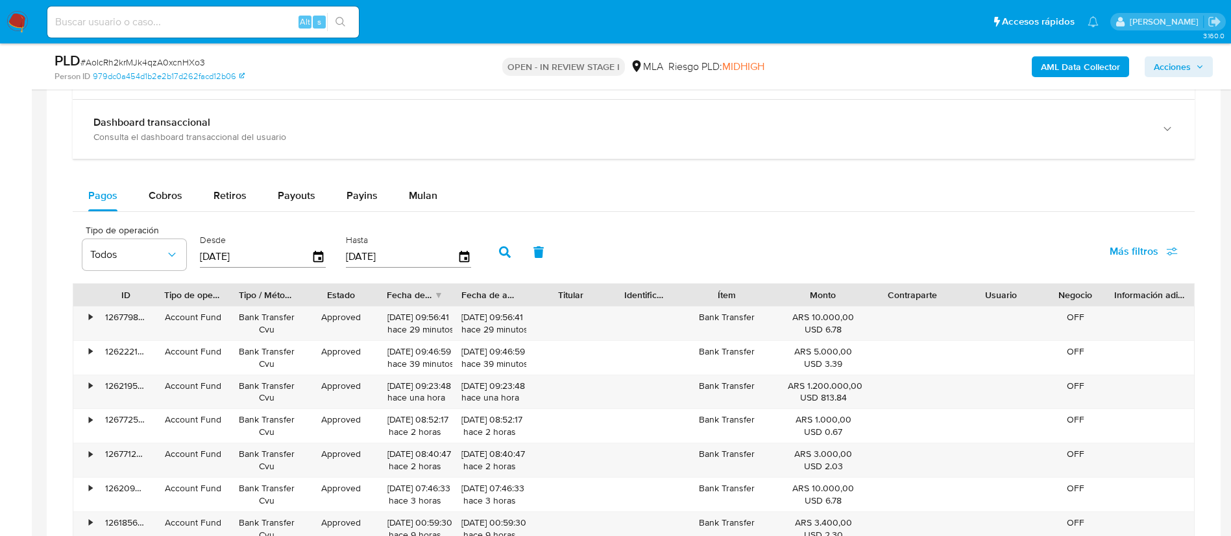
scroll to position [1072, 0]
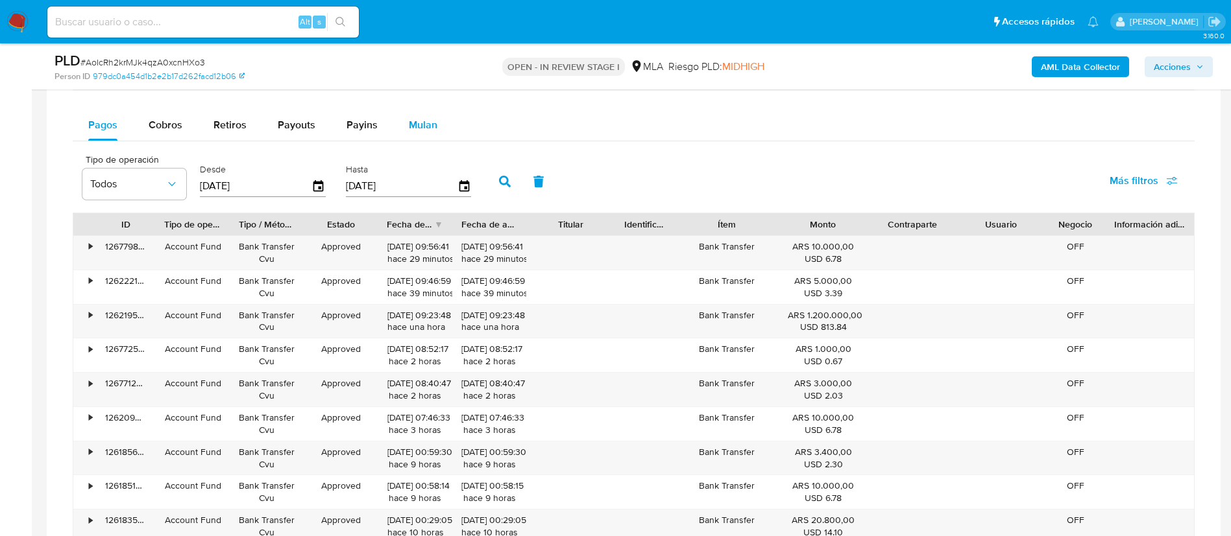
click at [431, 119] on span "Mulan" at bounding box center [423, 124] width 29 height 15
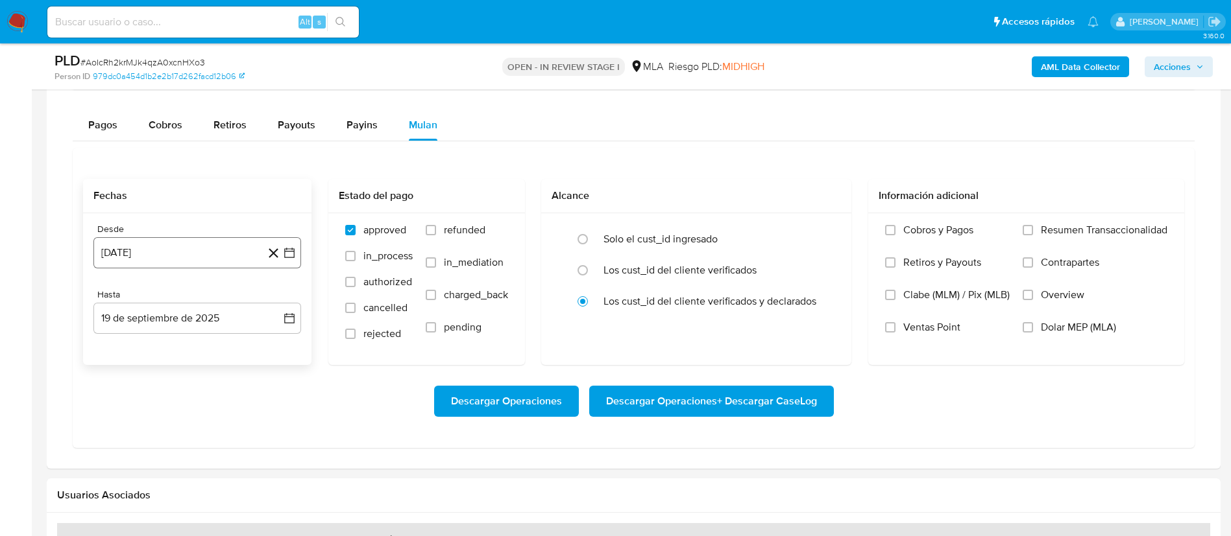
click at [294, 252] on icon "button" at bounding box center [289, 253] width 10 height 10
click at [221, 300] on button "agosto 2024" at bounding box center [198, 299] width 72 height 13
click at [272, 298] on icon "Año siguiente" at bounding box center [275, 300] width 16 height 16
click at [128, 392] on button "abr" at bounding box center [140, 383] width 36 height 21
click at [145, 349] on button "1" at bounding box center [145, 347] width 21 height 21
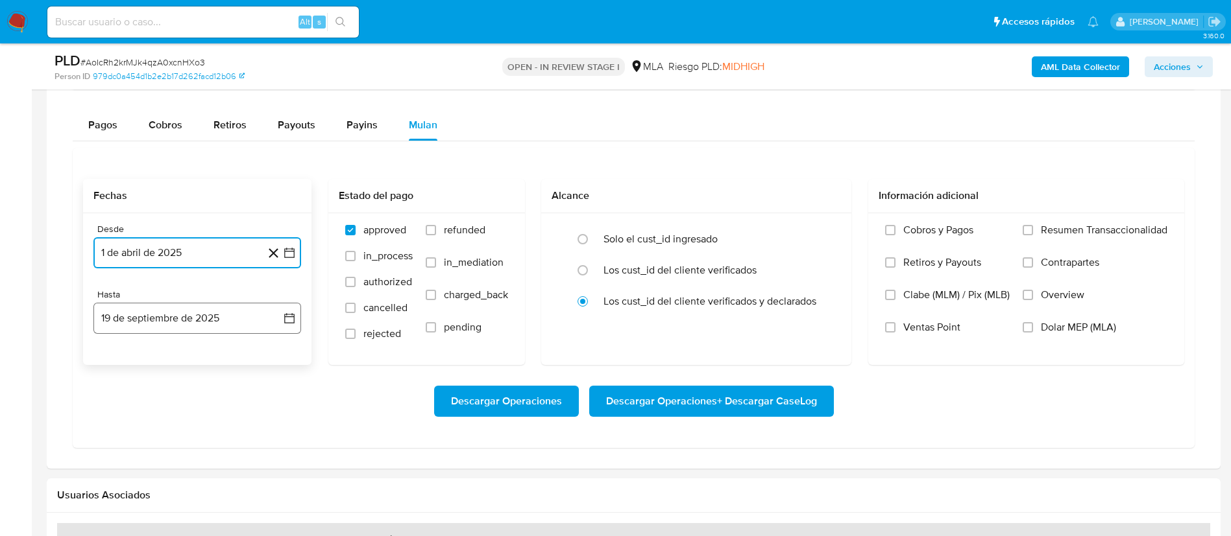
click at [150, 319] on button "19 de septiembre de 2025" at bounding box center [197, 318] width 208 height 31
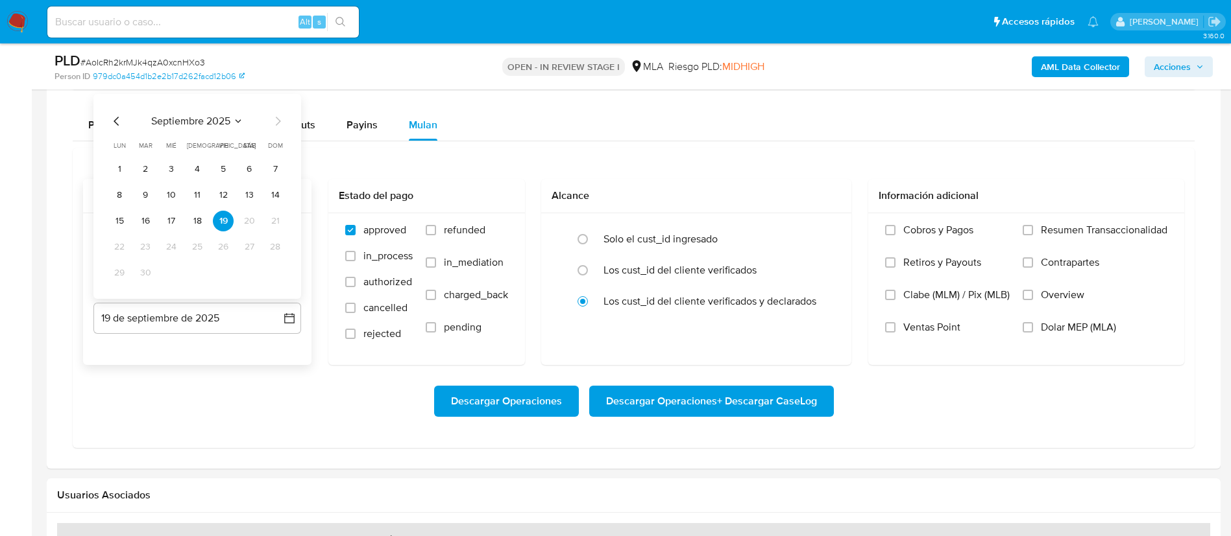
click at [119, 121] on icon "Mes anterior" at bounding box center [117, 122] width 16 height 16
click at [271, 270] on button "31" at bounding box center [275, 273] width 21 height 21
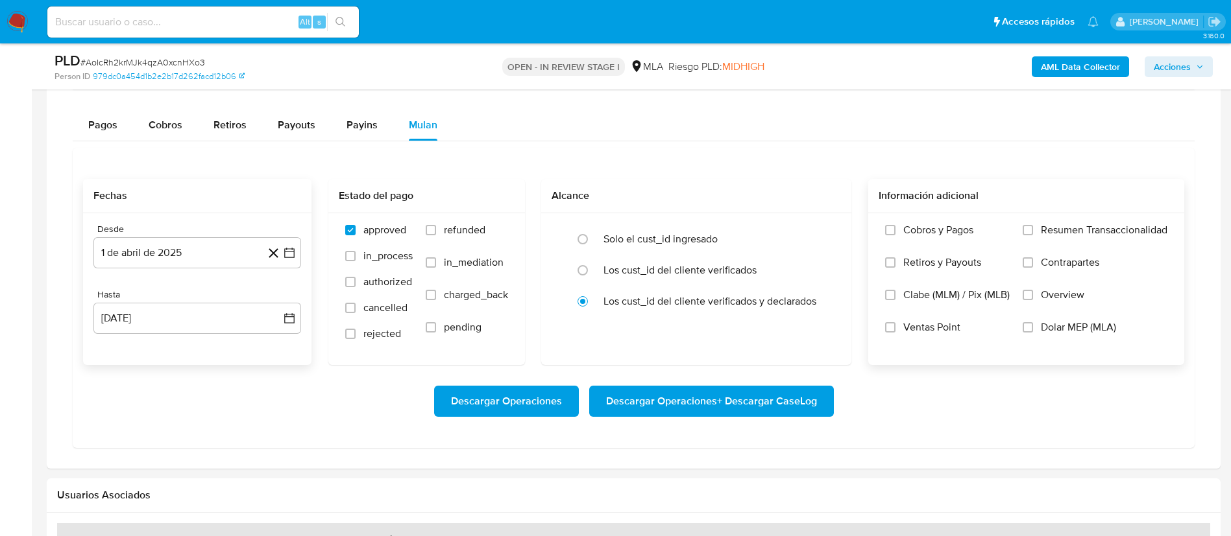
click at [1068, 325] on span "Dolar MEP (MLA)" at bounding box center [1077, 327] width 75 height 13
click at [1033, 325] on input "Dolar MEP (MLA)" at bounding box center [1027, 327] width 10 height 10
click at [776, 400] on span "Descargar Operaciones + Descargar CaseLog" at bounding box center [711, 401] width 211 height 29
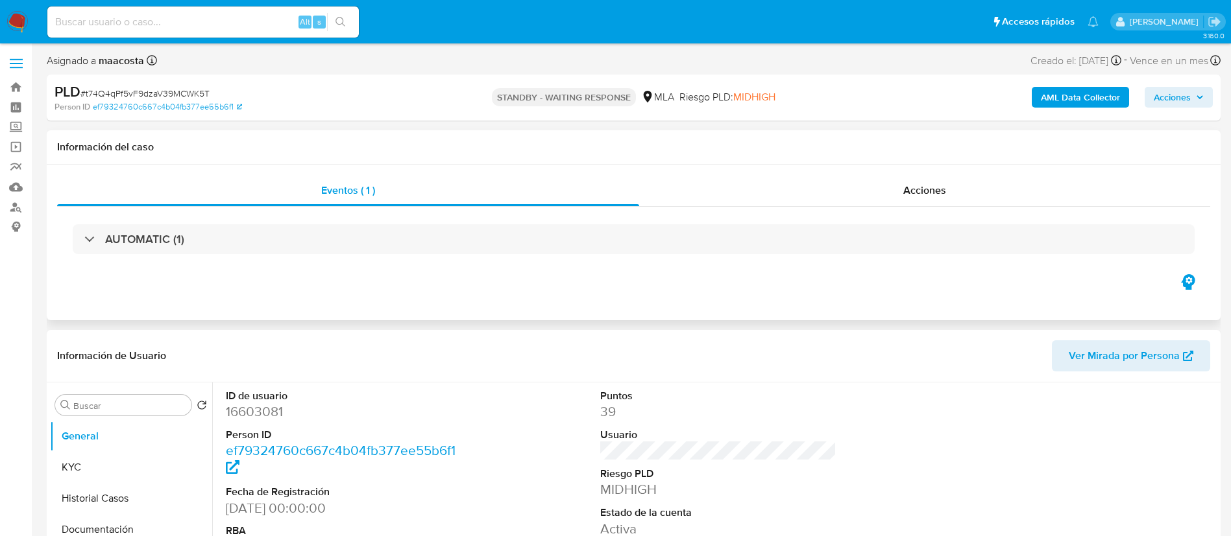
select select "10"
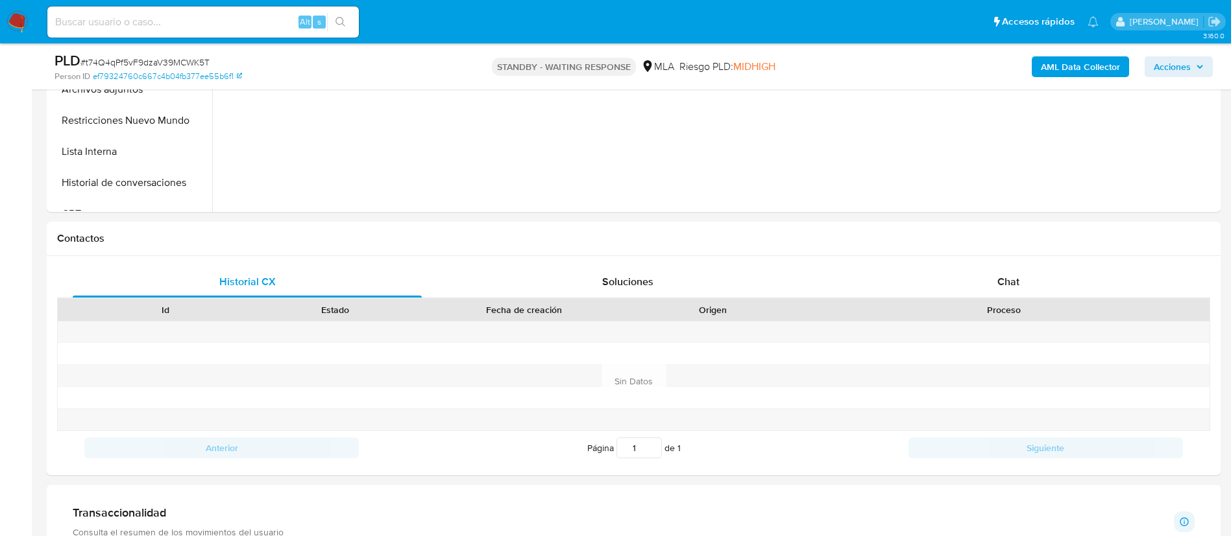
scroll to position [562, 0]
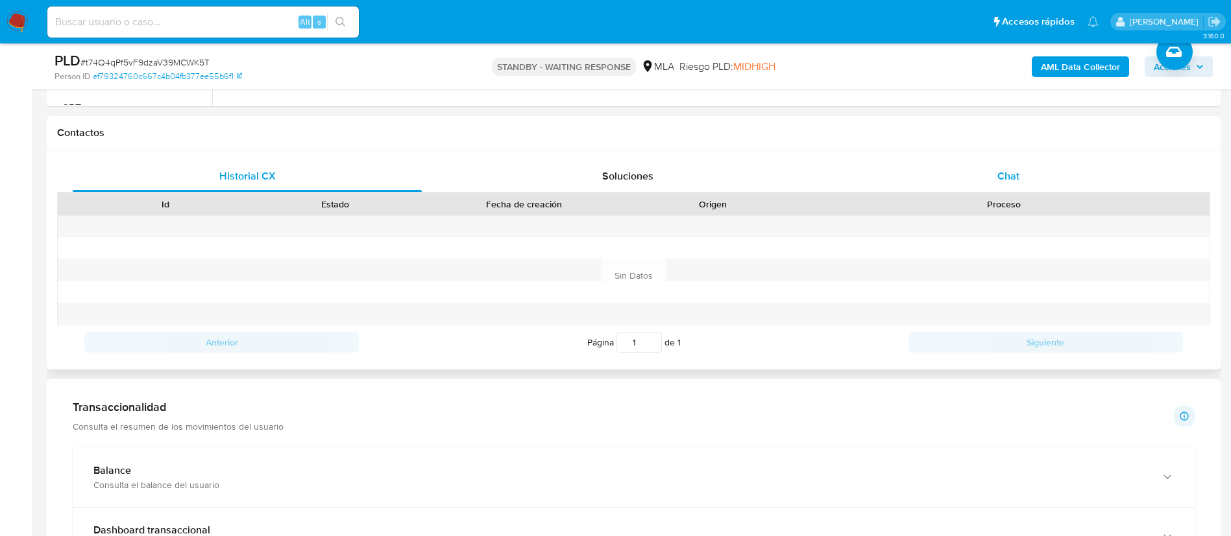
click at [1009, 178] on span "Chat" at bounding box center [1008, 176] width 22 height 15
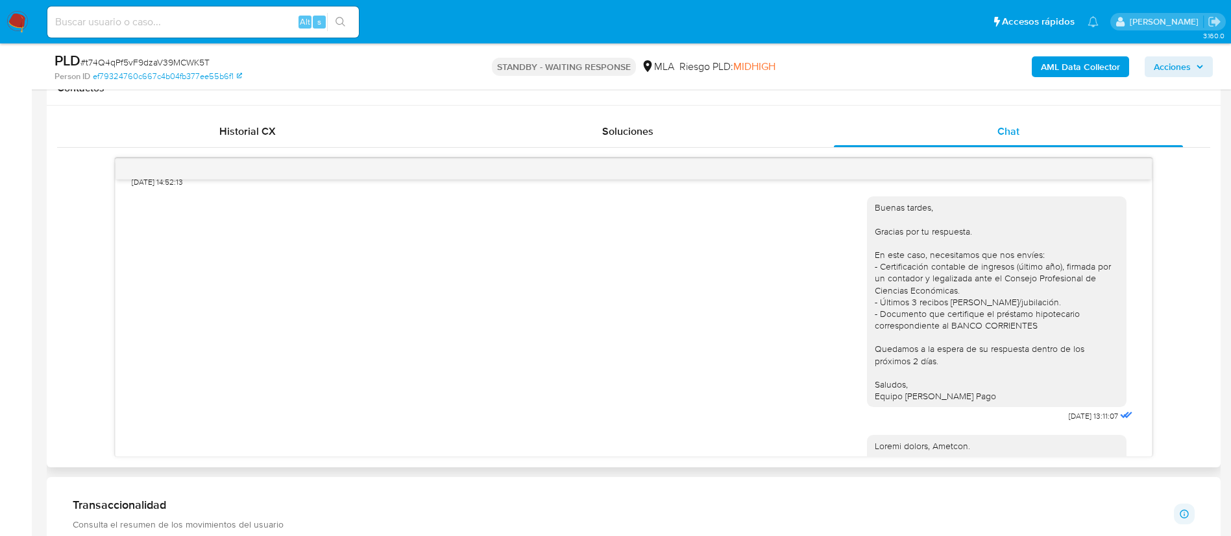
scroll to position [1271, 0]
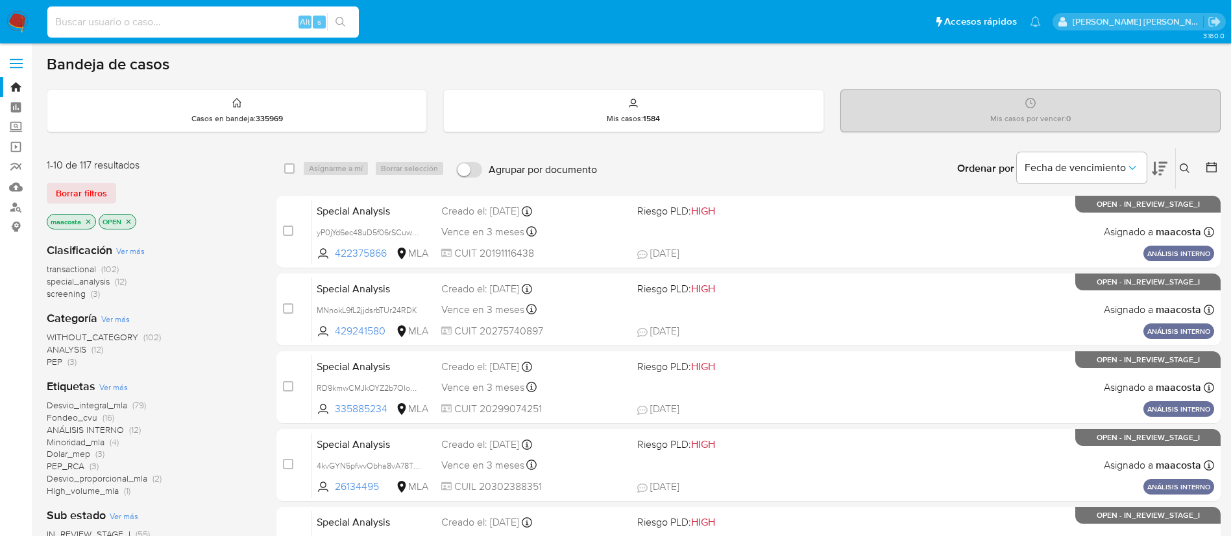
click at [258, 19] on input at bounding box center [202, 22] width 311 height 17
paste input "FfLPNoxA3uvcFlTDYmz0PwRA"
type input "FfLPNoxA3uvcFlTDYmz0PwRA"
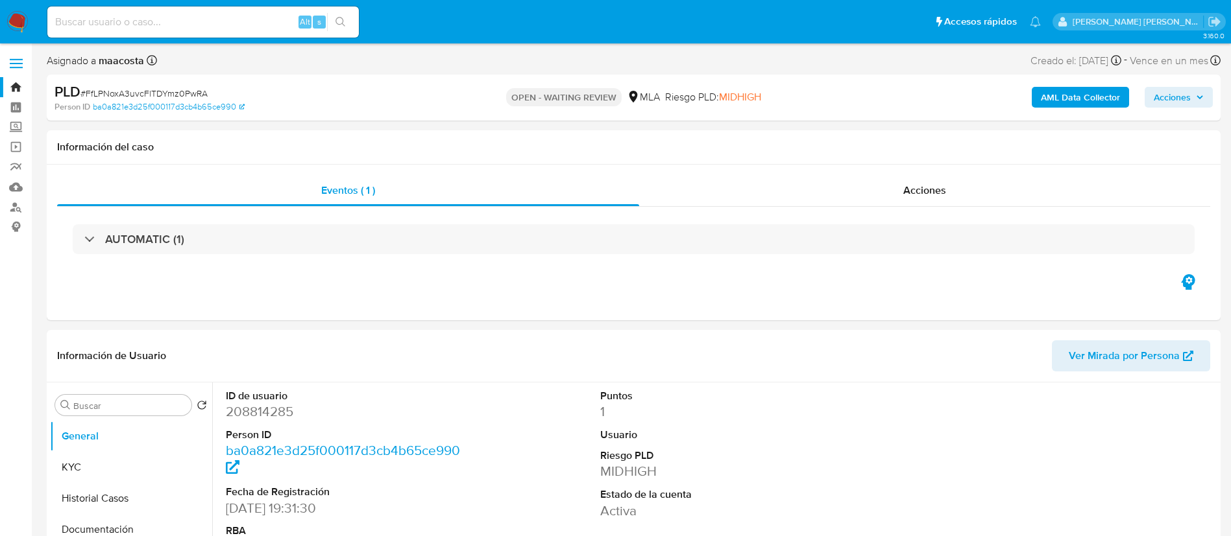
select select "10"
click at [1059, 105] on b "AML Data Collector" at bounding box center [1079, 97] width 79 height 21
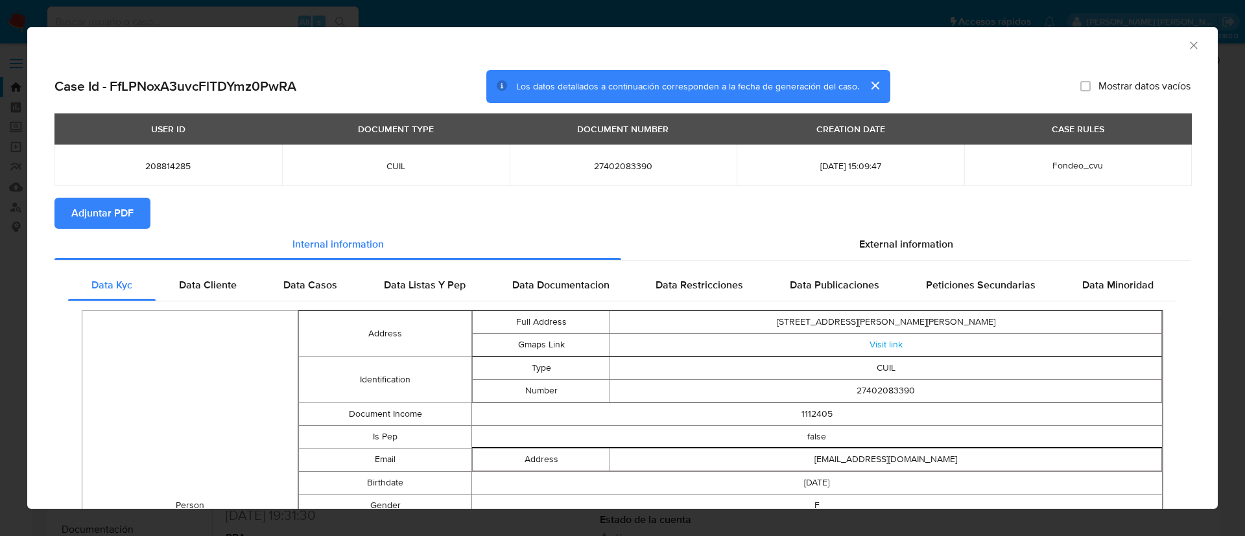
click at [112, 218] on span "Adjuntar PDF" at bounding box center [102, 213] width 62 height 29
click at [1188, 42] on icon "Cerrar ventana" at bounding box center [1194, 45] width 13 height 13
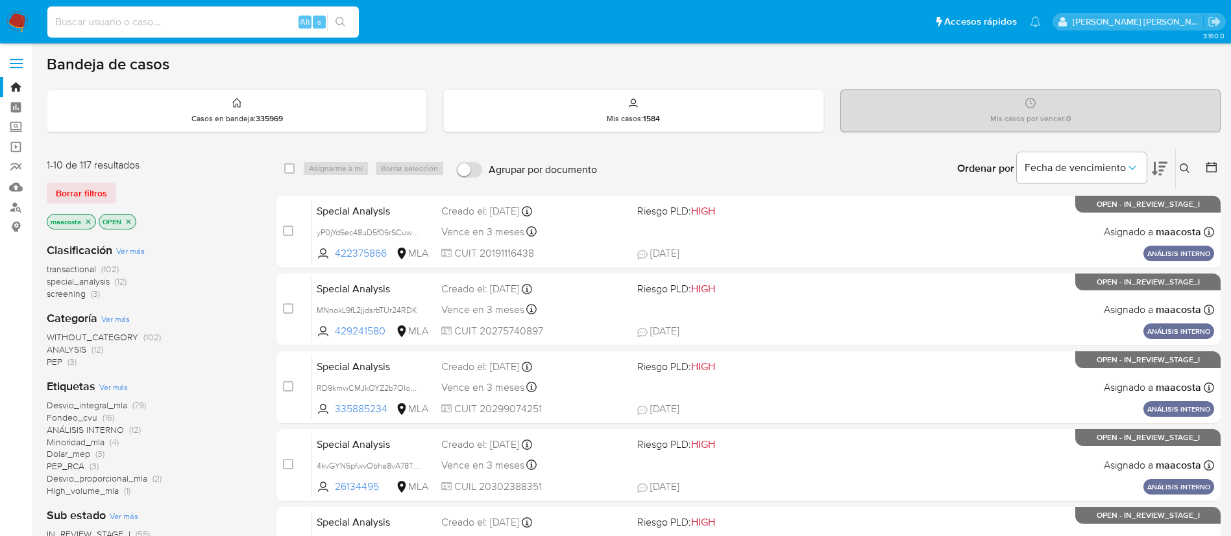
click at [258, 19] on input at bounding box center [202, 22] width 311 height 17
paste input "2QVjre21Zi8eJshoOAw0FBGZ"
type input "2QVjre21Zi8eJshoOAw0FBGZ"
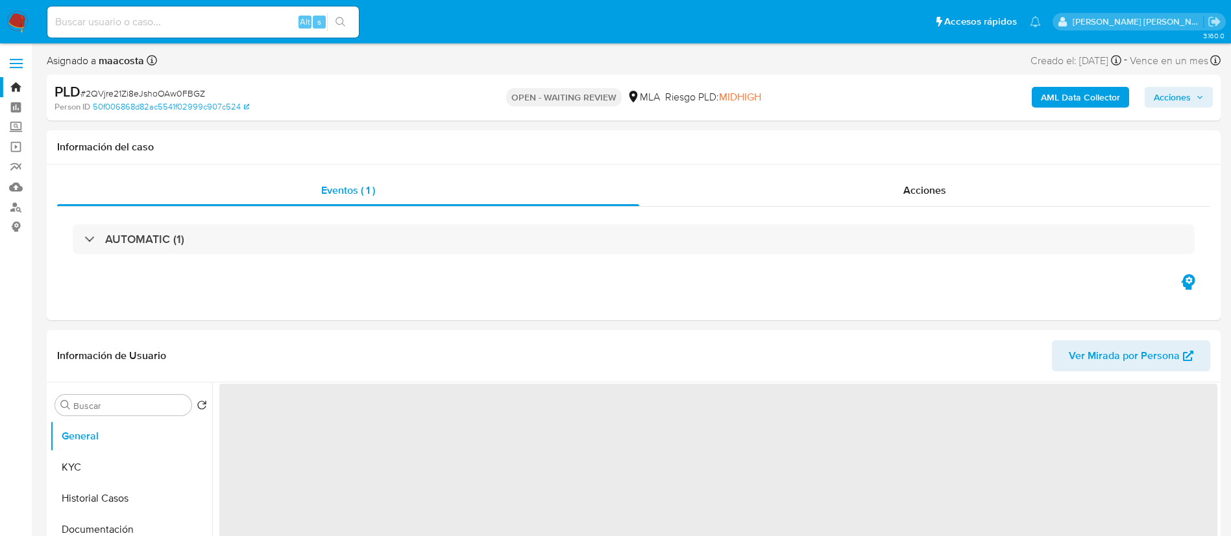
select select "10"
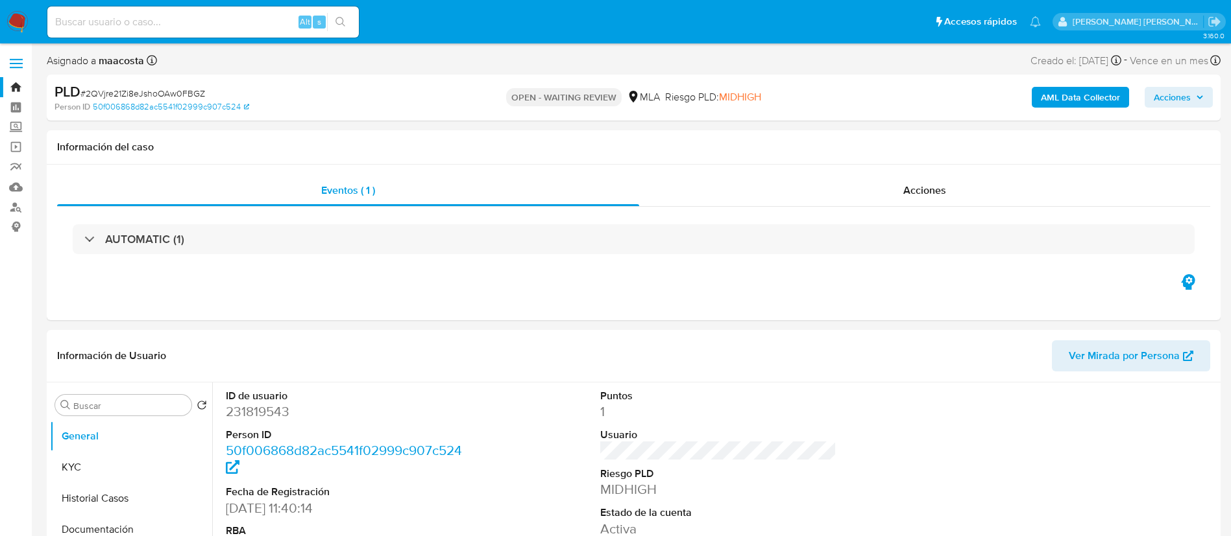
click at [1059, 105] on b "AML Data Collector" at bounding box center [1079, 97] width 79 height 21
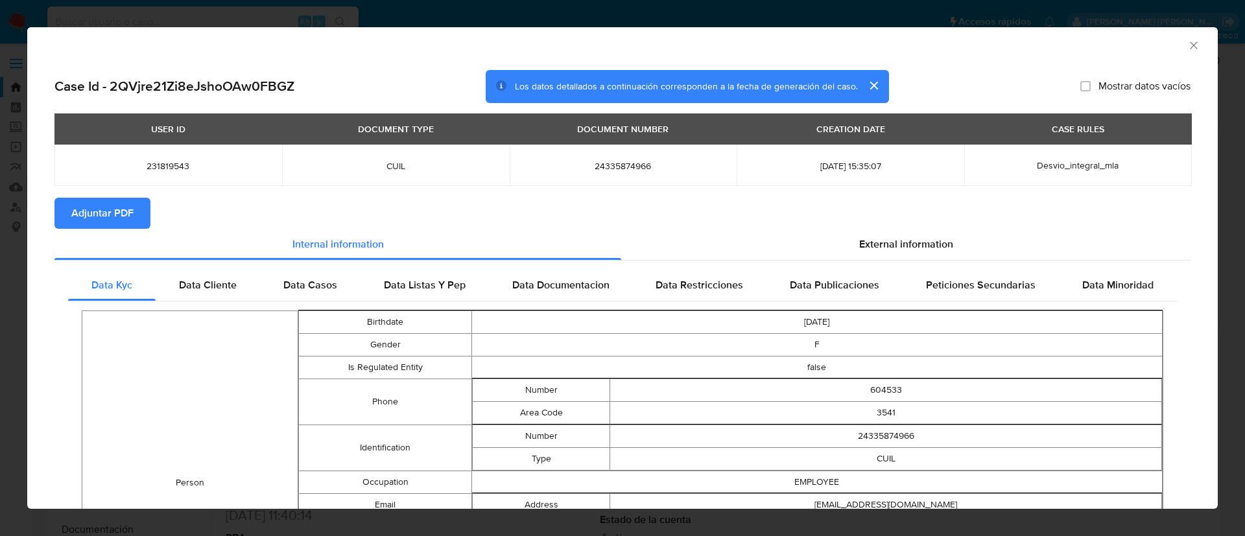
click at [109, 221] on span "Adjuntar PDF" at bounding box center [102, 213] width 62 height 29
click at [1188, 42] on icon "Cerrar ventana" at bounding box center [1194, 45] width 13 height 13
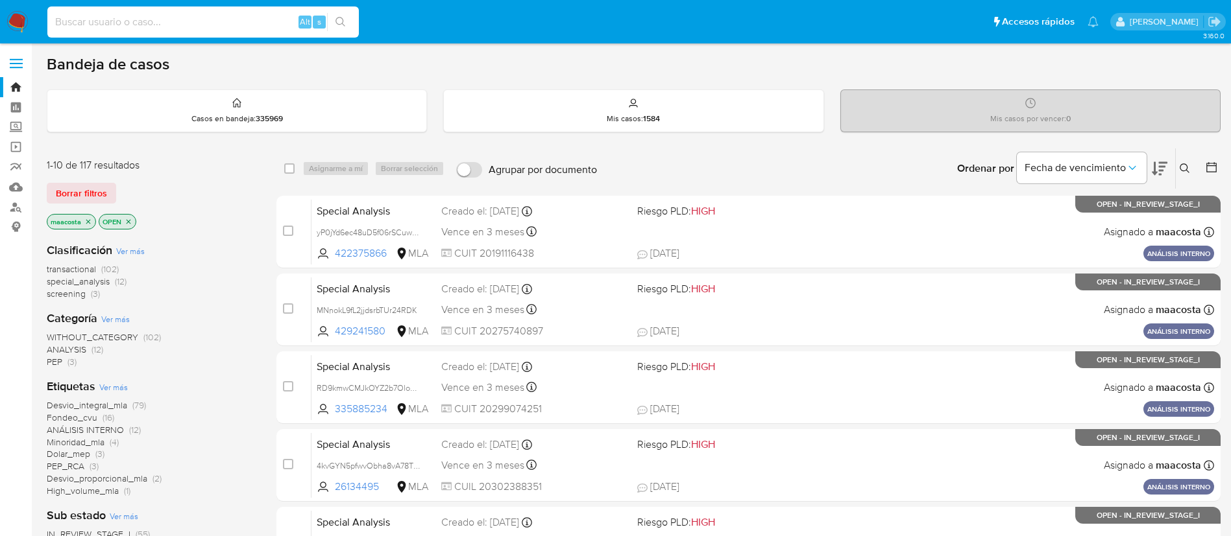
click at [258, 19] on input at bounding box center [202, 22] width 311 height 17
paste input "VhIG8ehkvvegIiTLPhZWXBoh"
type input "VhIG8ehkvvegIiTLPhZWXBoh"
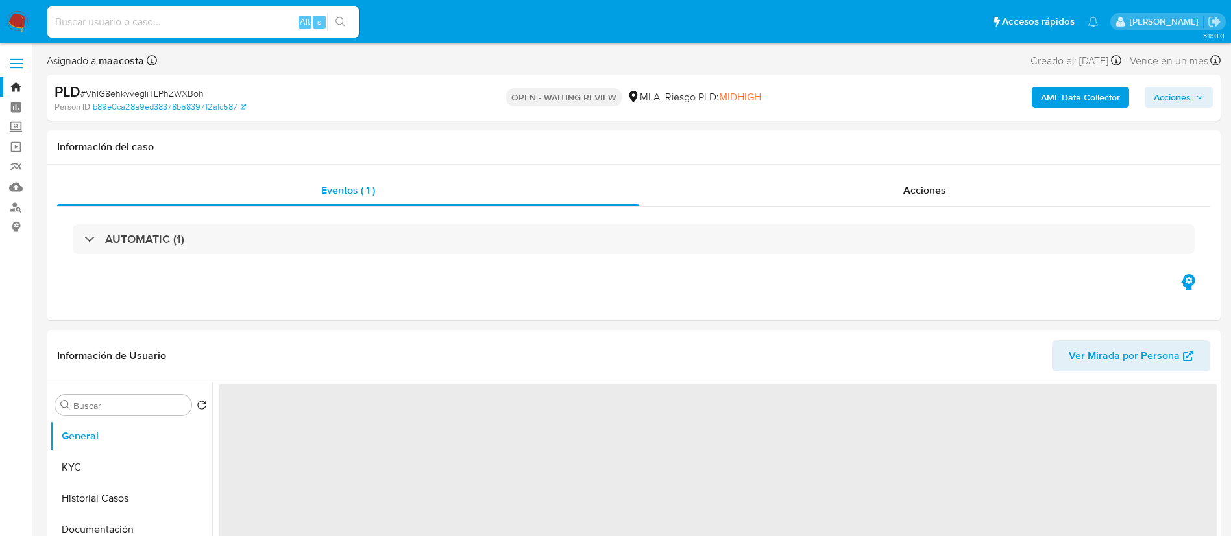
select select "10"
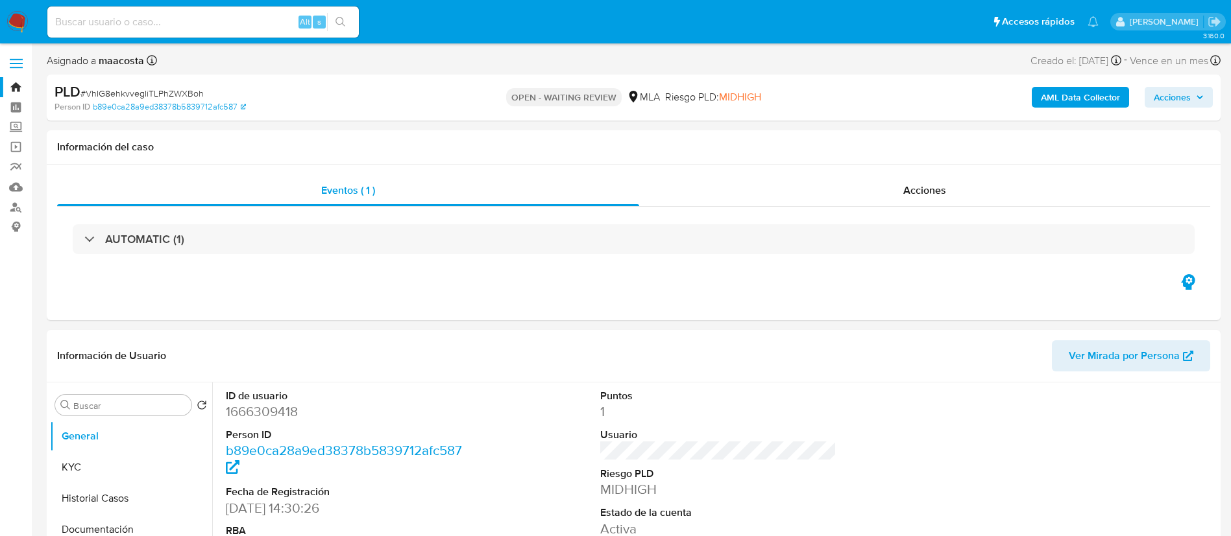
click at [1059, 105] on b "AML Data Collector" at bounding box center [1079, 97] width 79 height 21
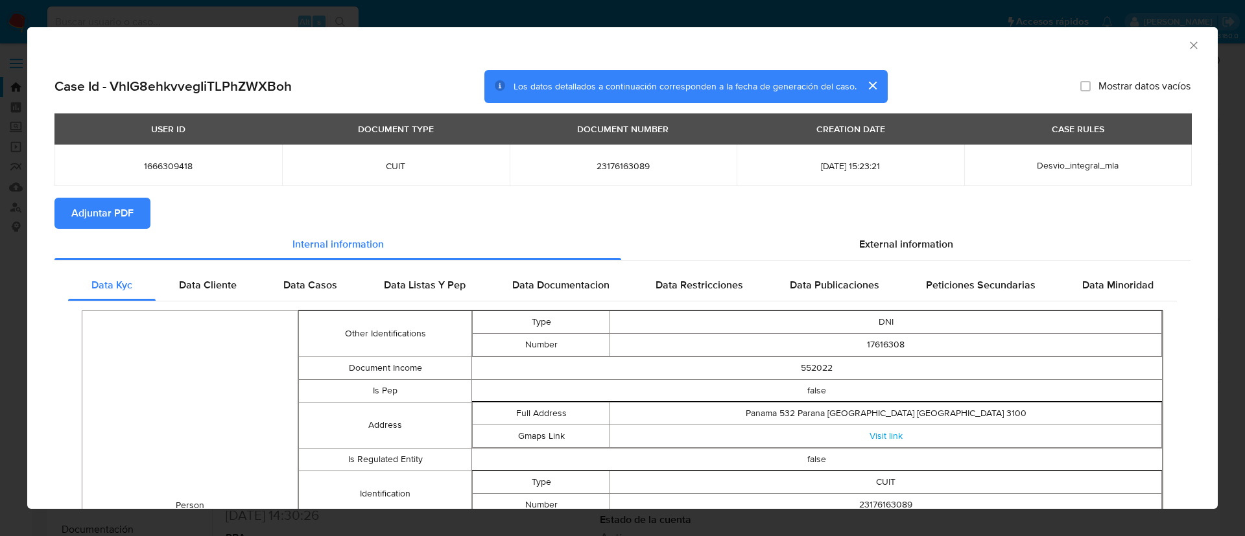
drag, startPoint x: 110, startPoint y: 221, endPoint x: 102, endPoint y: 220, distance: 8.5
click at [102, 220] on span "Adjuntar PDF" at bounding box center [102, 213] width 62 height 29
click at [1188, 42] on icon "Cerrar ventana" at bounding box center [1194, 45] width 13 height 13
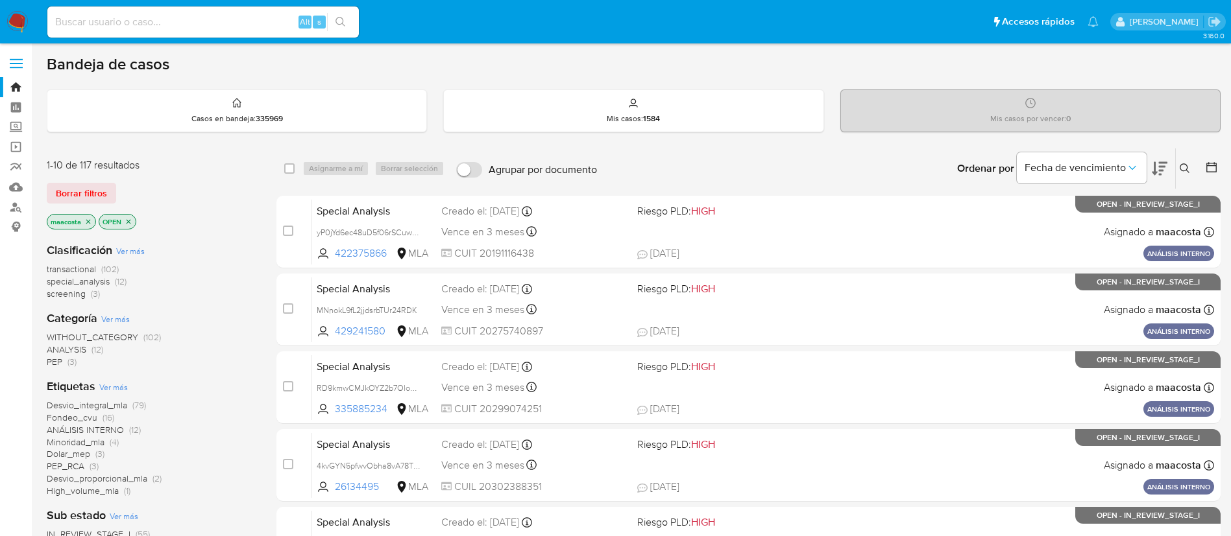
paste input "vabSA8mzo6ioyH0n3sf9wkqh"
click at [269, 23] on input "vabSA8mzo6ioyH0n3sf9wkqh" at bounding box center [202, 22] width 311 height 17
type input "vabSA8mzo6ioyH0n3sf9wkqh"
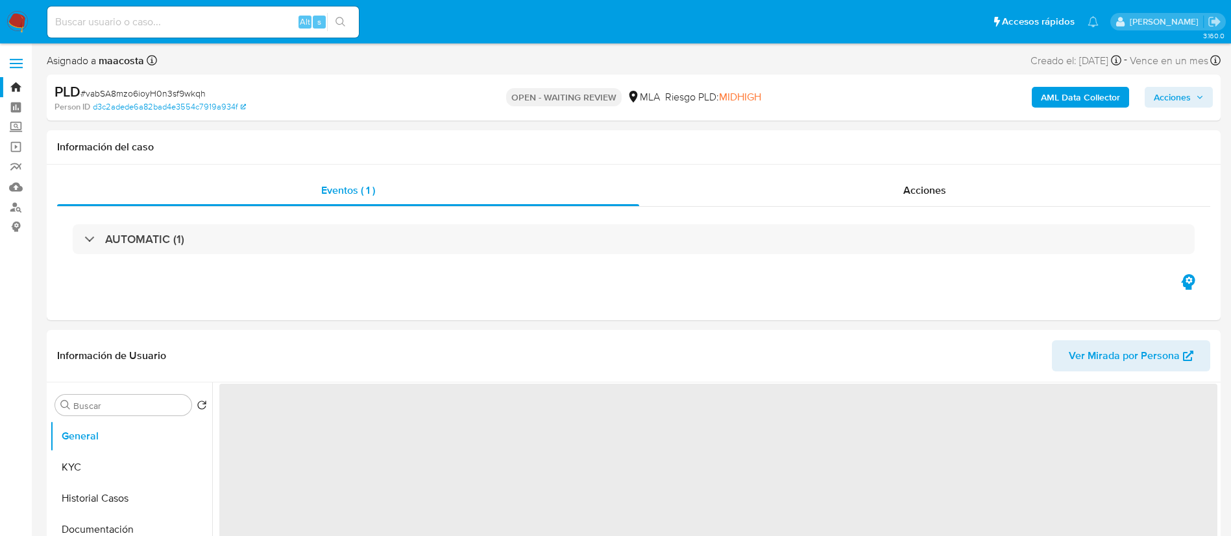
select select "10"
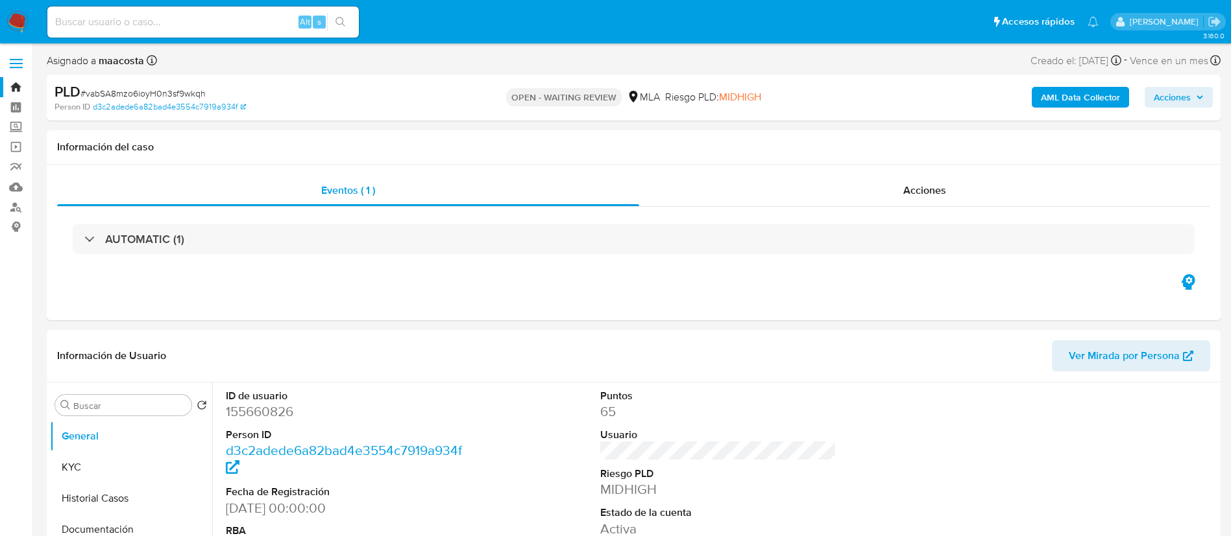
click at [1059, 105] on b "AML Data Collector" at bounding box center [1079, 97] width 79 height 21
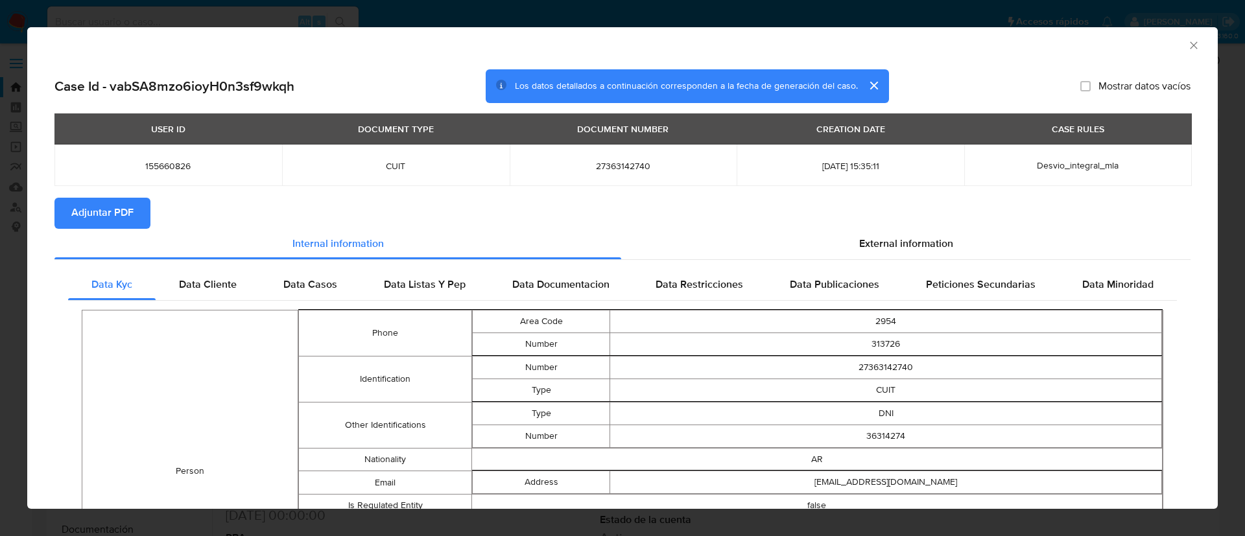
click at [102, 220] on span "Adjuntar PDF" at bounding box center [102, 213] width 62 height 29
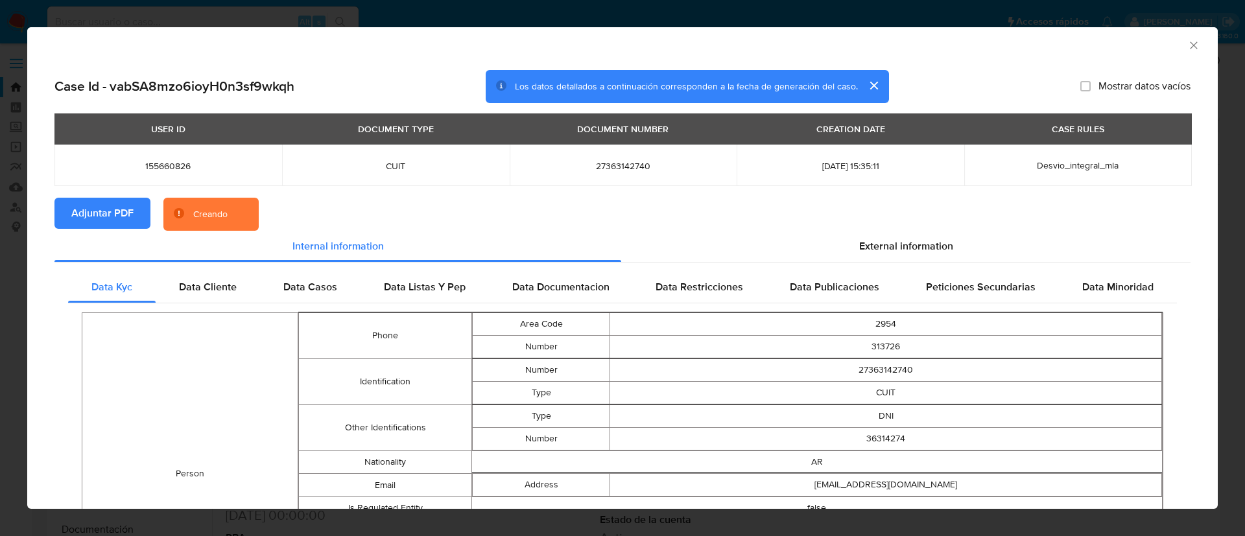
click at [866, 93] on button "cerrar" at bounding box center [873, 85] width 31 height 31
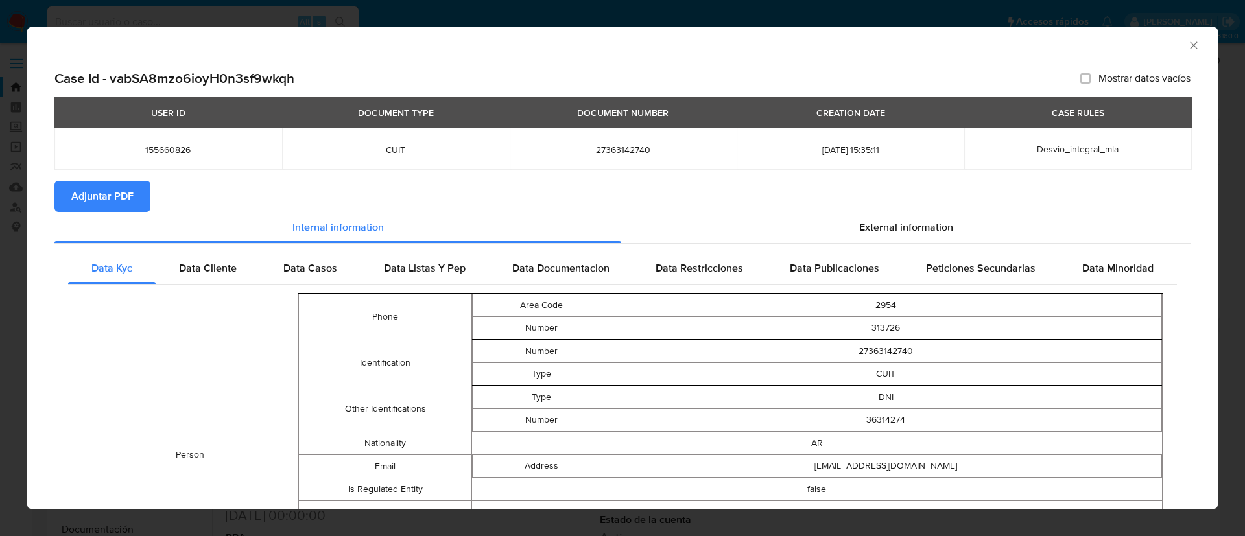
click at [1188, 42] on icon "Cerrar ventana" at bounding box center [1194, 45] width 13 height 13
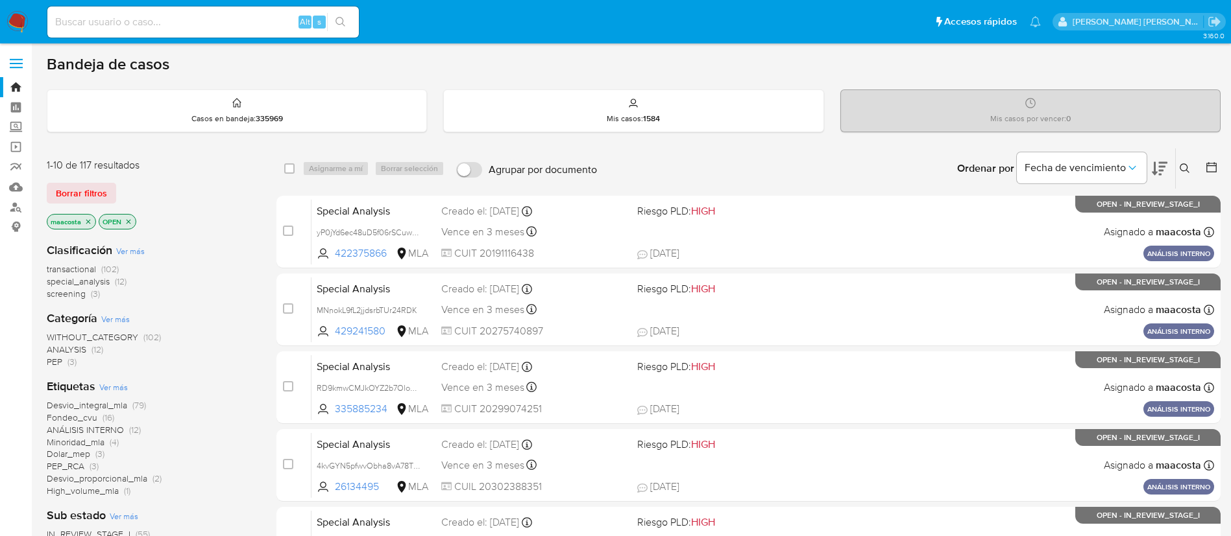
click at [269, 10] on div "Alt s" at bounding box center [202, 21] width 311 height 31
paste input "Ez5SkzYjXtfmIw5LqsaFI9yr"
click at [258, 19] on input "Ez5SkzYjXtfmIw5LqsaFI9yr" at bounding box center [202, 22] width 311 height 17
type input "Ez5SkzYjXtfmIw5LqsaFI9yr"
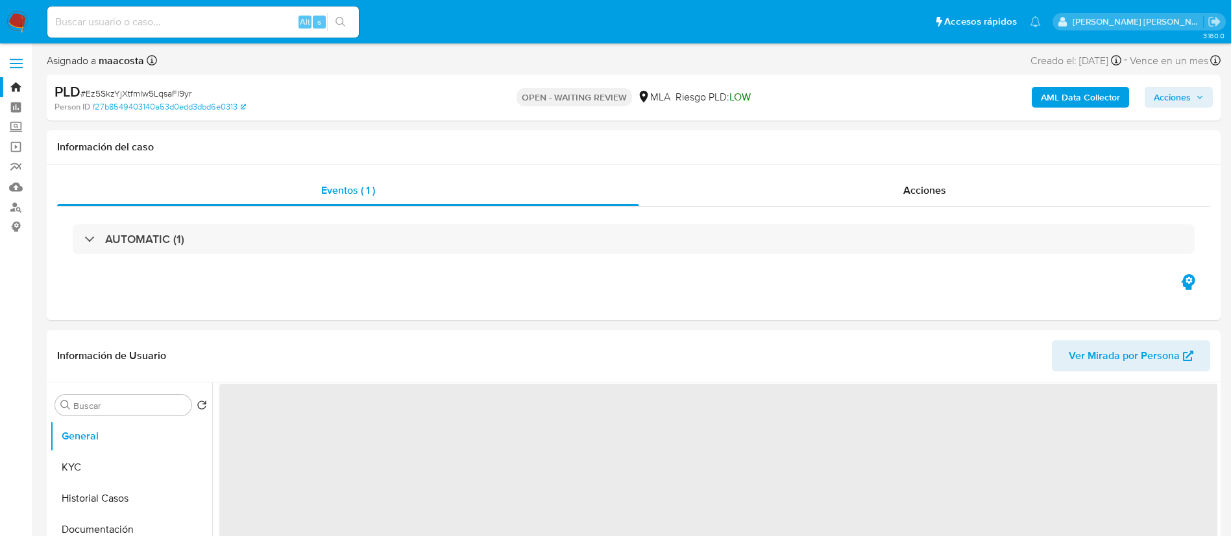
select select "10"
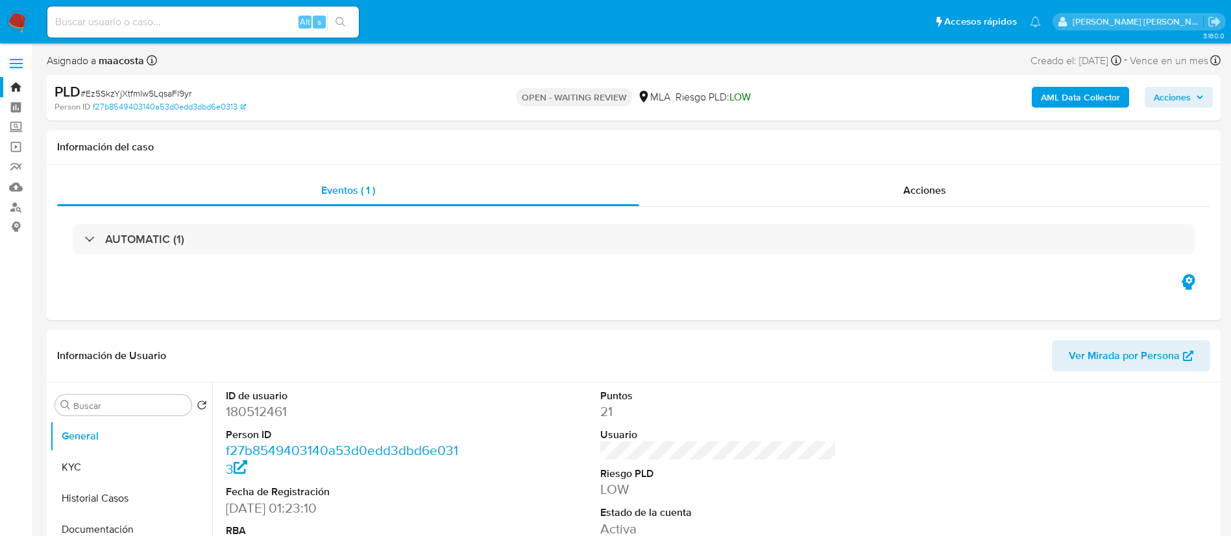
click at [1066, 91] on b "AML Data Collector" at bounding box center [1079, 97] width 79 height 21
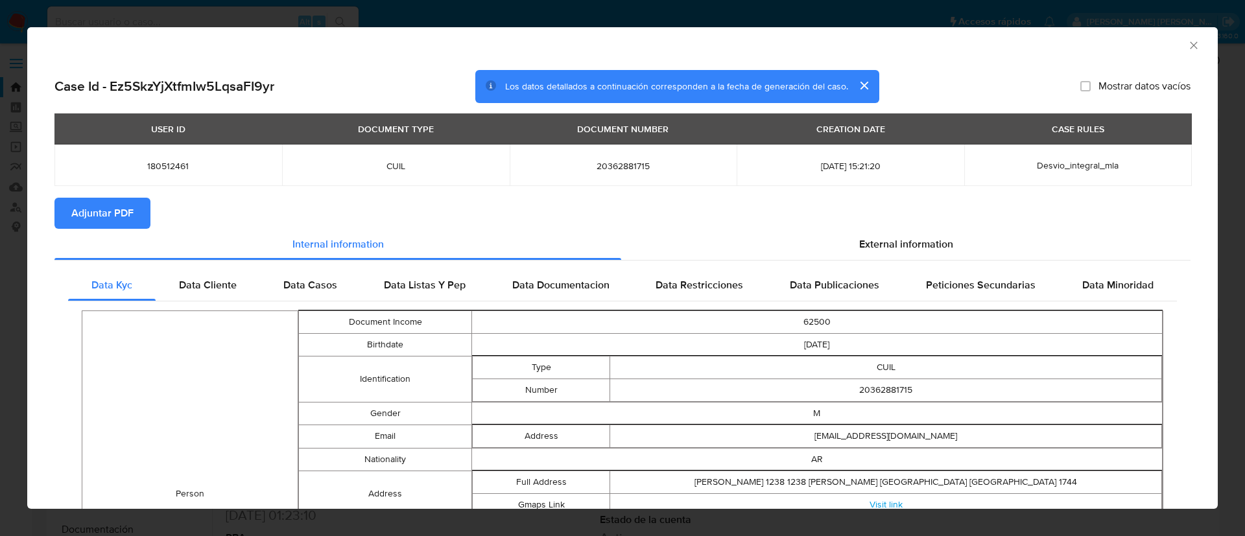
click at [112, 218] on span "Adjuntar PDF" at bounding box center [102, 213] width 62 height 29
click at [1188, 43] on icon "Cerrar ventana" at bounding box center [1194, 45] width 13 height 13
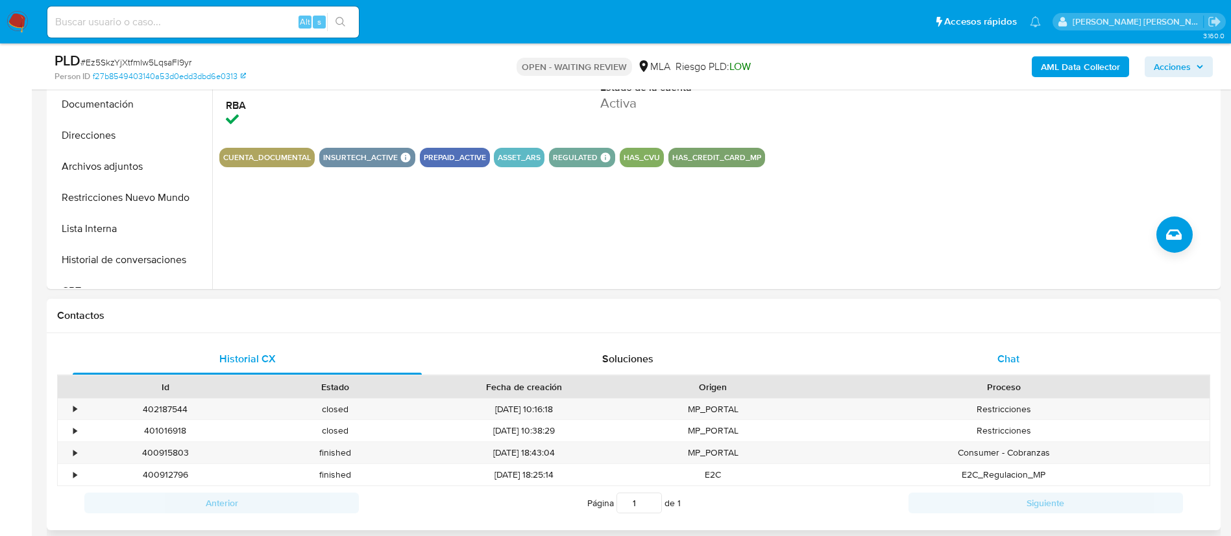
click at [1026, 373] on div "Chat" at bounding box center [1008, 359] width 349 height 31
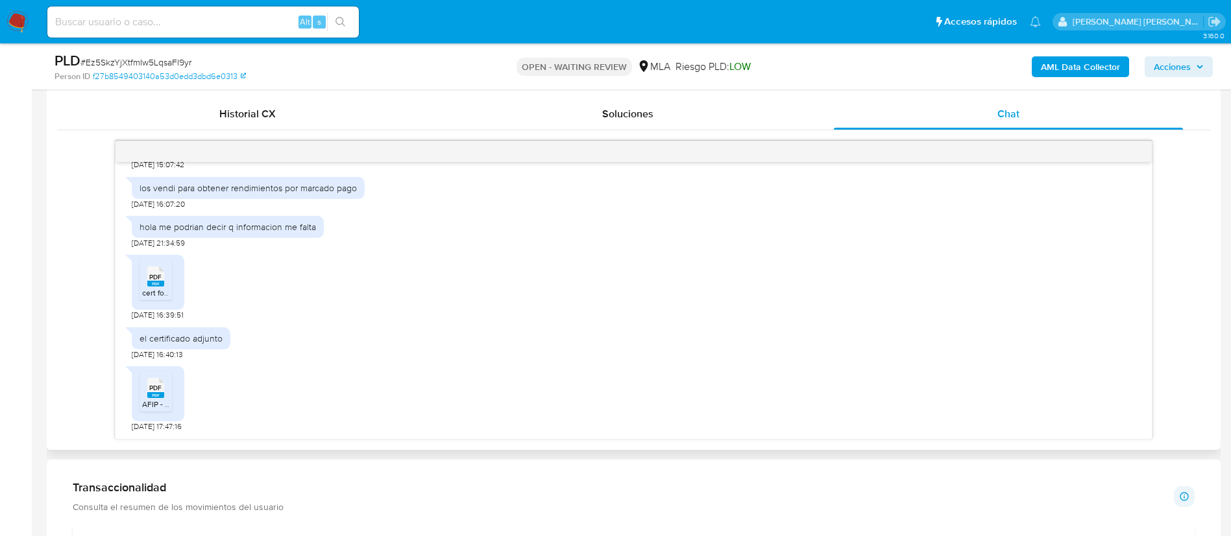
scroll to position [2232, 0]
